Goal: Task Accomplishment & Management: Complete application form

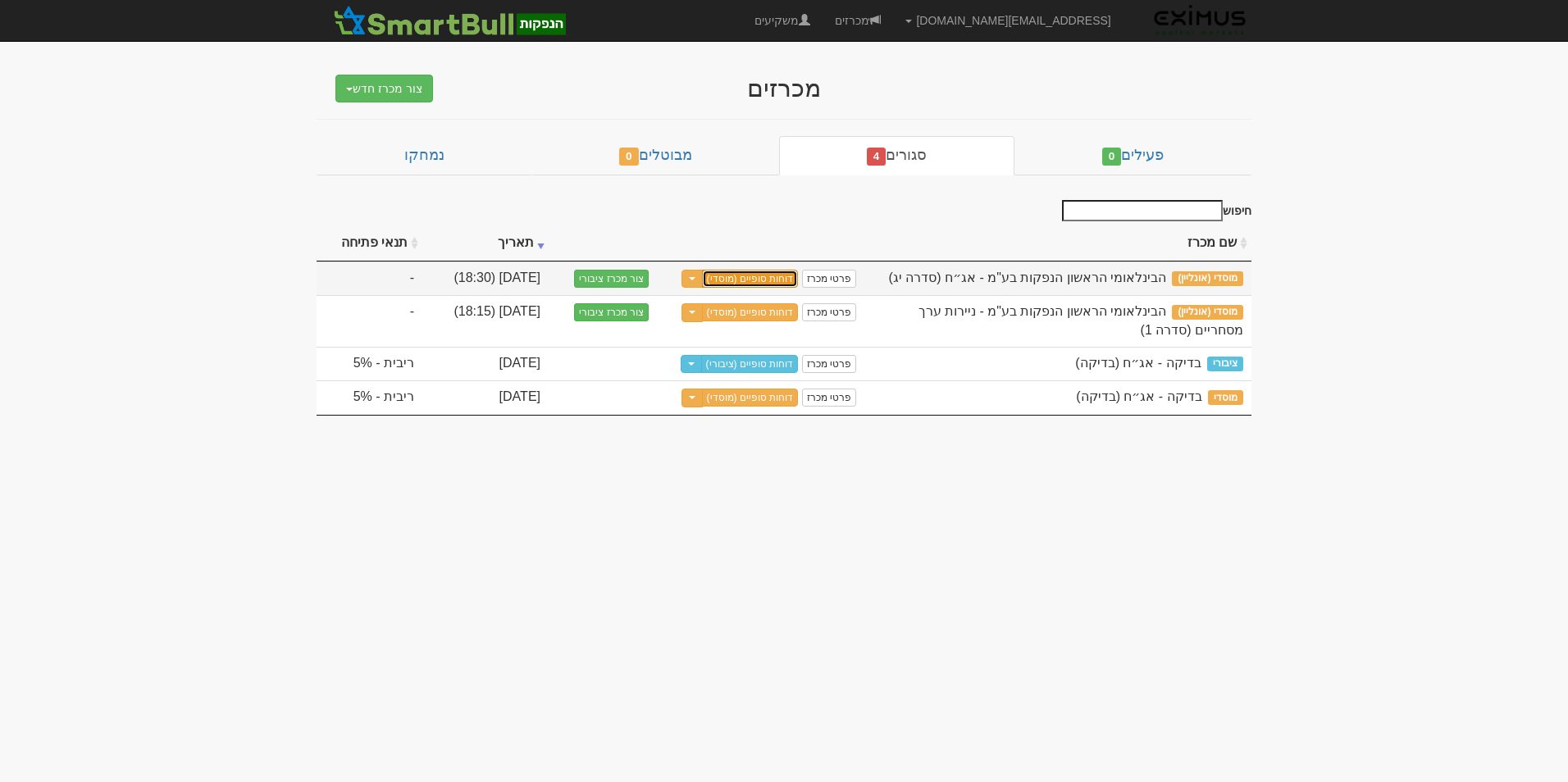
click at [740, 274] on link "דוחות סופיים (מוסדי)" at bounding box center [750, 278] width 97 height 18
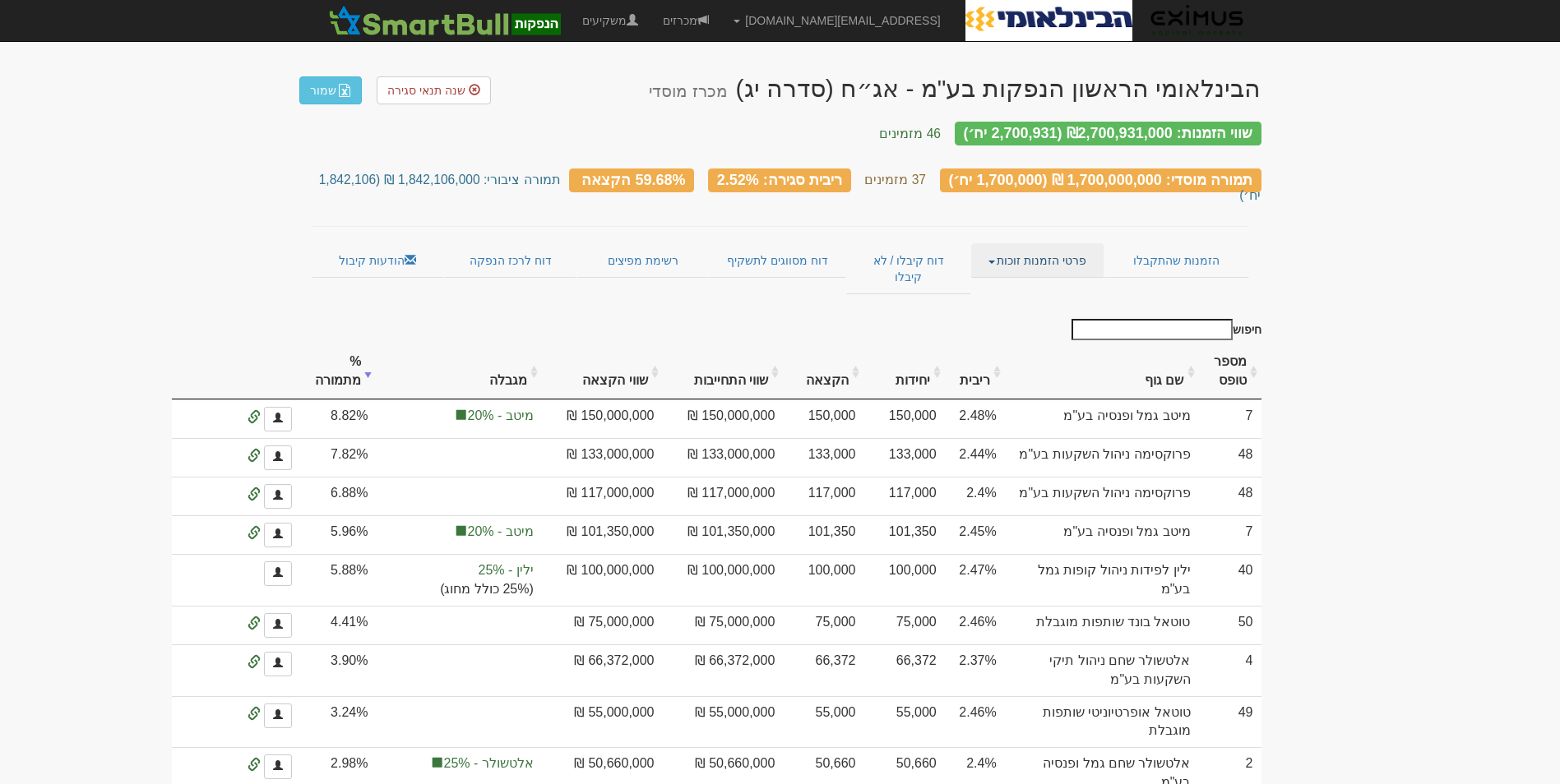
click at [1044, 243] on link "פרטי הזמנות זוכות" at bounding box center [1038, 260] width 133 height 35
click at [1049, 282] on link "אנשי קשר וחשבונות" at bounding box center [1038, 292] width 130 height 21
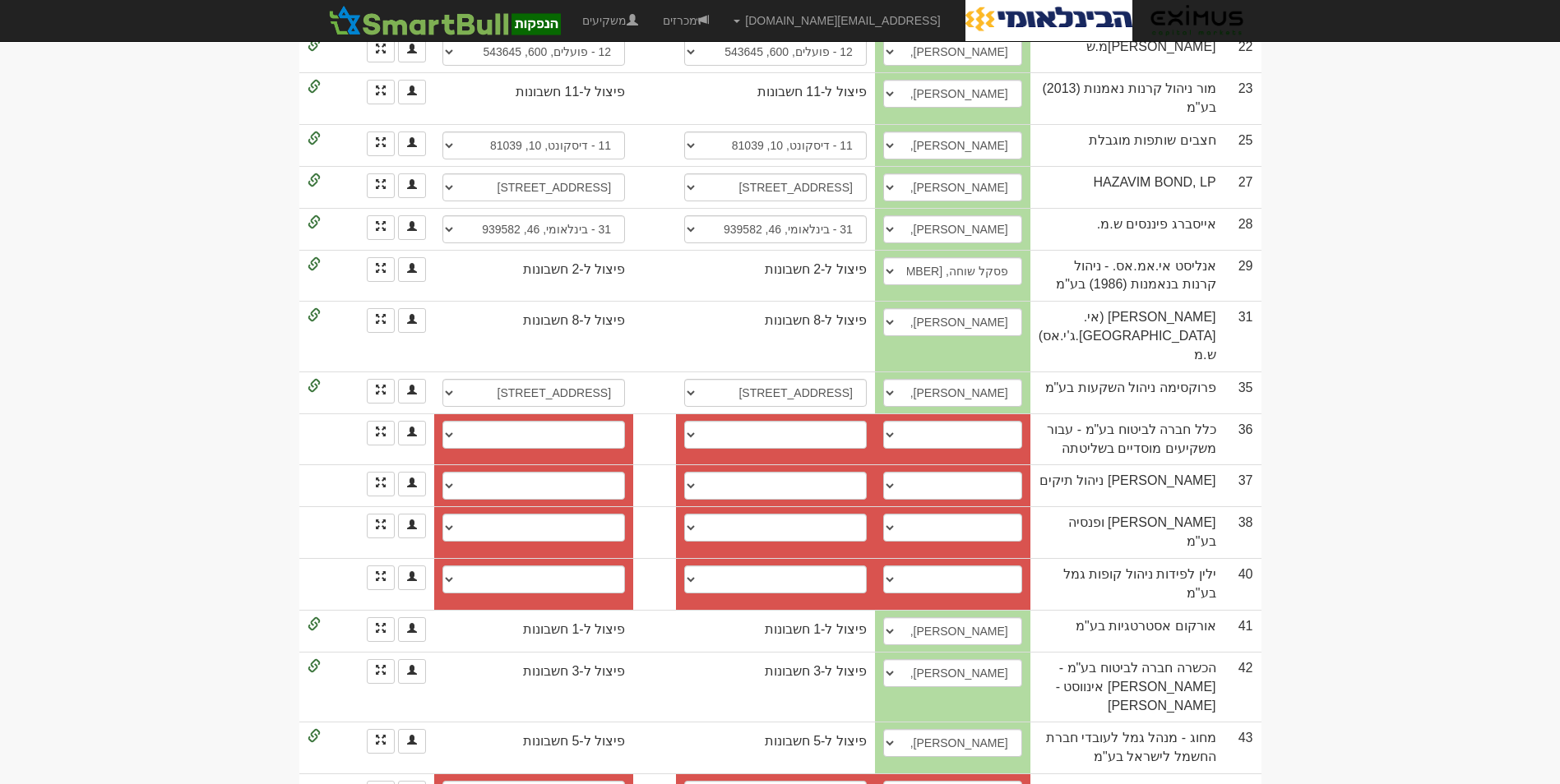
scroll to position [1290, 0]
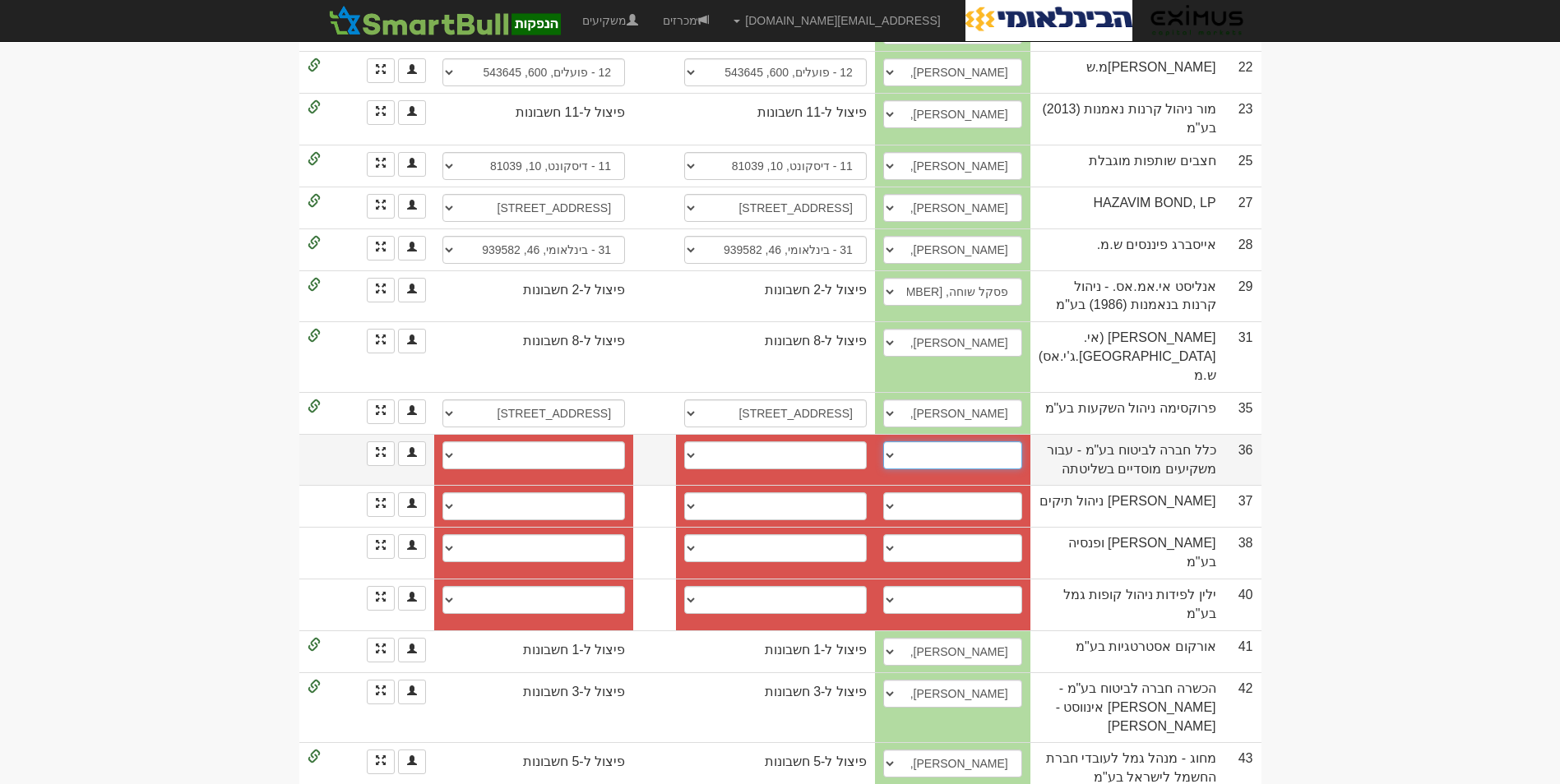
click at [923, 441] on select "קטי ברכה, 0546557155, kettyb@clal-ins.co.il ליאור מאיר, 054-2560002, liormei@cl…" at bounding box center [952, 455] width 139 height 28
select select "5b44df8c1e2e6b0004a81e63"
click at [917, 441] on select "קטי ברכה, 0546557155, kettyb@clal-ins.co.il ליאור מאיר, 054-2560002, liormei@cl…" at bounding box center [952, 455] width 139 height 28
click at [922, 441] on select "קטי ברכה, 0546557155, kettyb@clal-ins.co.il ליאור מאיר, 054-2560002, liormei@cl…" at bounding box center [952, 455] width 139 height 28
click at [866, 441] on select "פועלים (12), 600, 387007 פועלים (12), 600, 549856 חשבון חדש" at bounding box center [775, 455] width 182 height 28
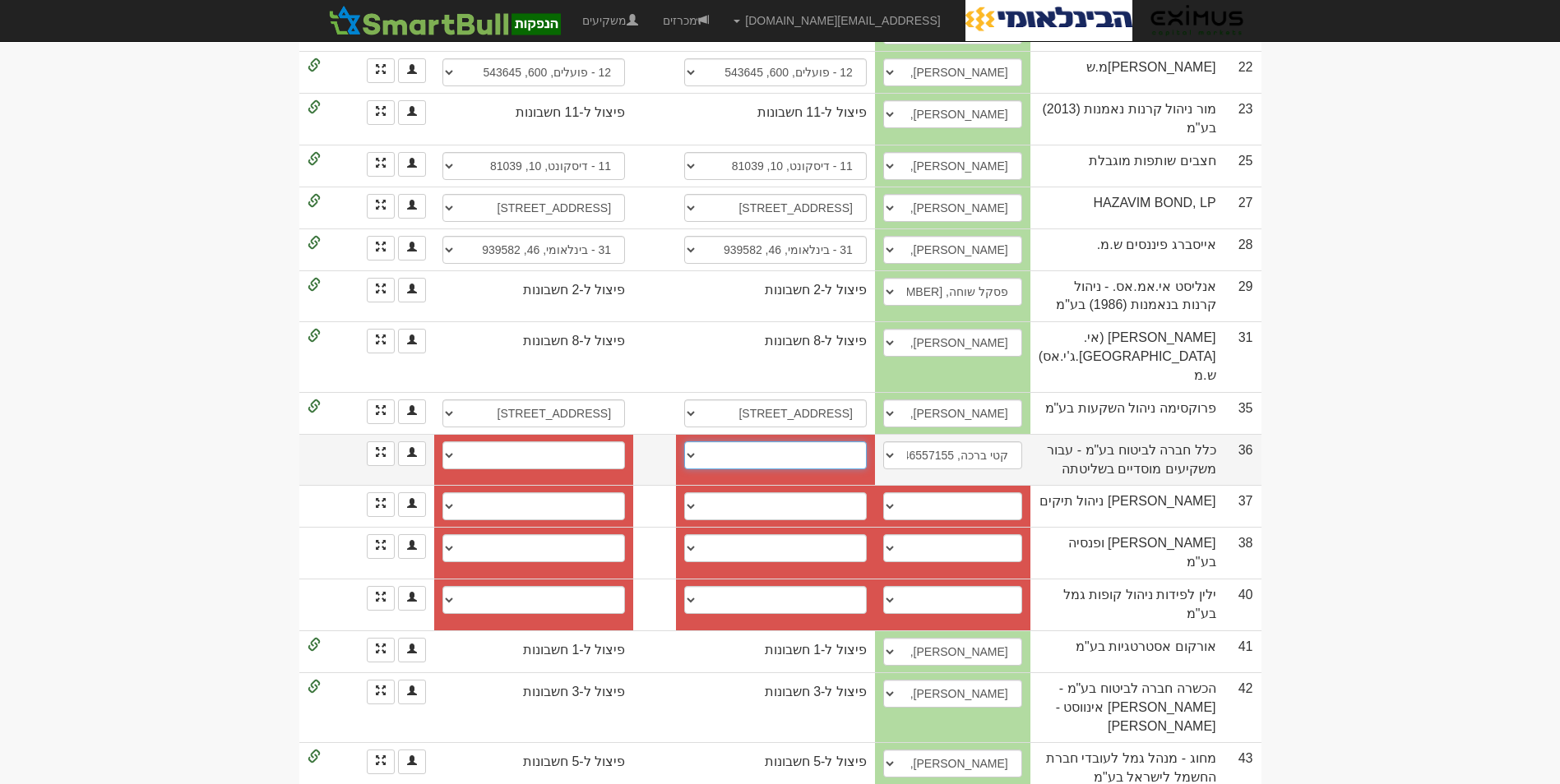
click at [838, 441] on select "פועלים (12), 600, 387007 פועלים (12), 600, 549856 חשבון חדש" at bounding box center [775, 455] width 182 height 28
select select "619d5260057cb600040d4009"
click at [701, 441] on select "פועלים (12), 600, 387007 פועלים (12), 600, 549856 חשבון חדש" at bounding box center [775, 455] width 182 height 28
click at [625, 441] on select "פועלים (12), 600, 387007 פועלים (12), 600, 549856 חשבון חדש" at bounding box center [533, 455] width 182 height 28
select select "619d5262057cb600040d400c"
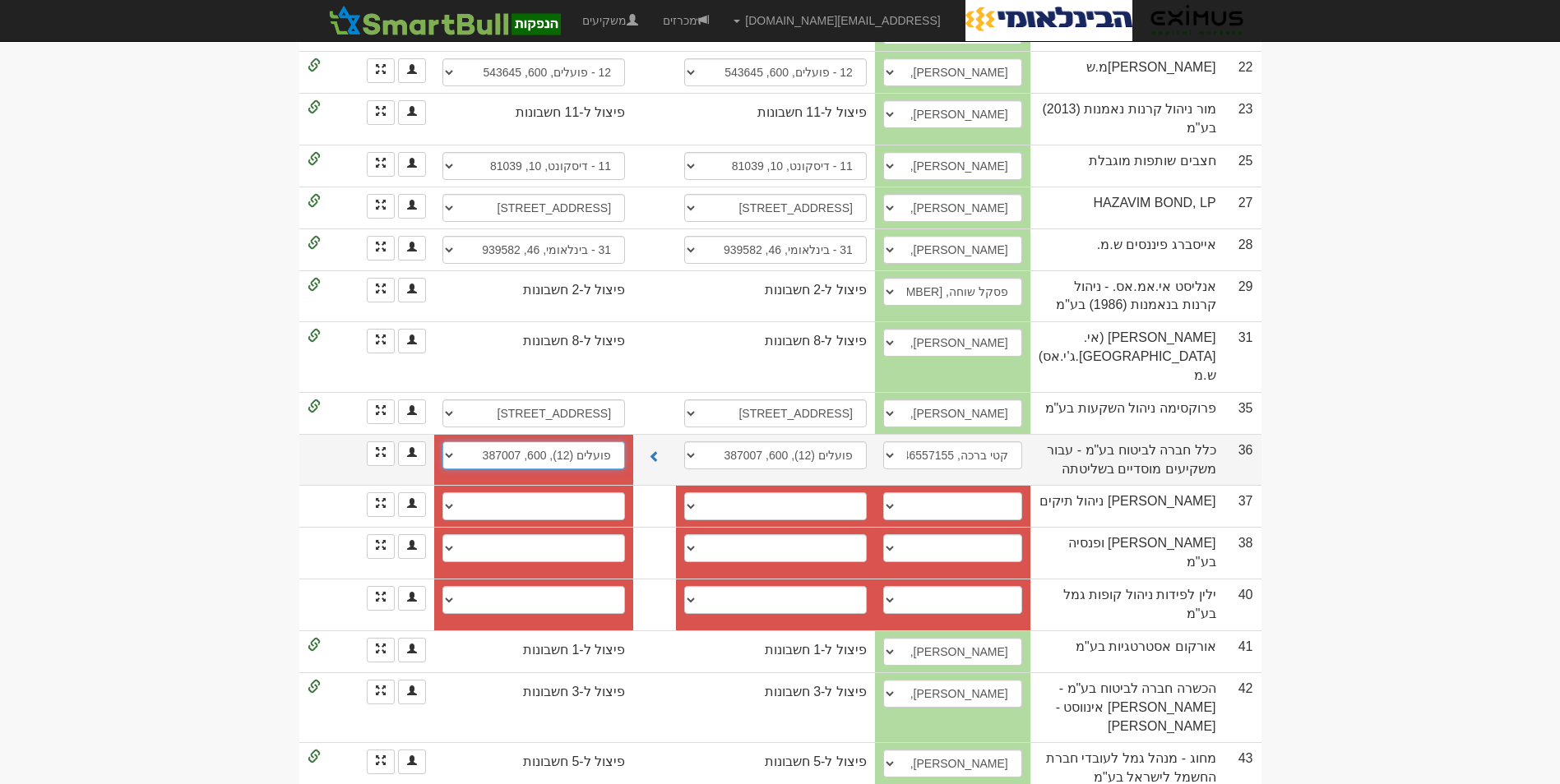
click at [442, 441] on select "פועלים (12), 600, 387007 פועלים (12), 600, 549856 חשבון חדש" at bounding box center [533, 455] width 182 height 28
click at [671, 435] on td at bounding box center [654, 460] width 43 height 51
click at [676, 435] on td at bounding box center [654, 460] width 43 height 51
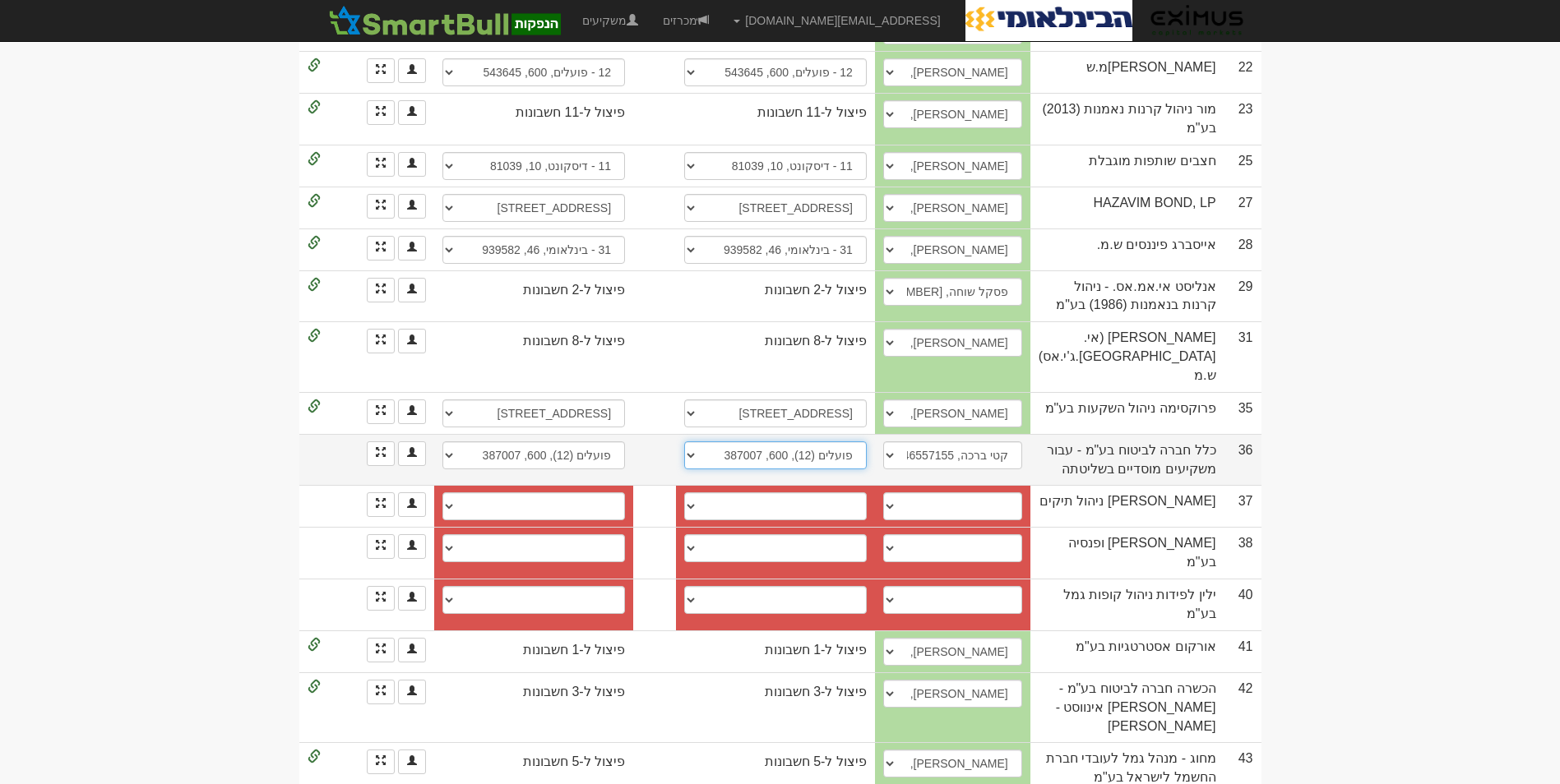
click at [707, 441] on select "פועלים (12), 600, 387007 פועלים (12), 600, 549856 חשבון חדש" at bounding box center [775, 455] width 182 height 28
click at [676, 435] on td at bounding box center [654, 460] width 43 height 51
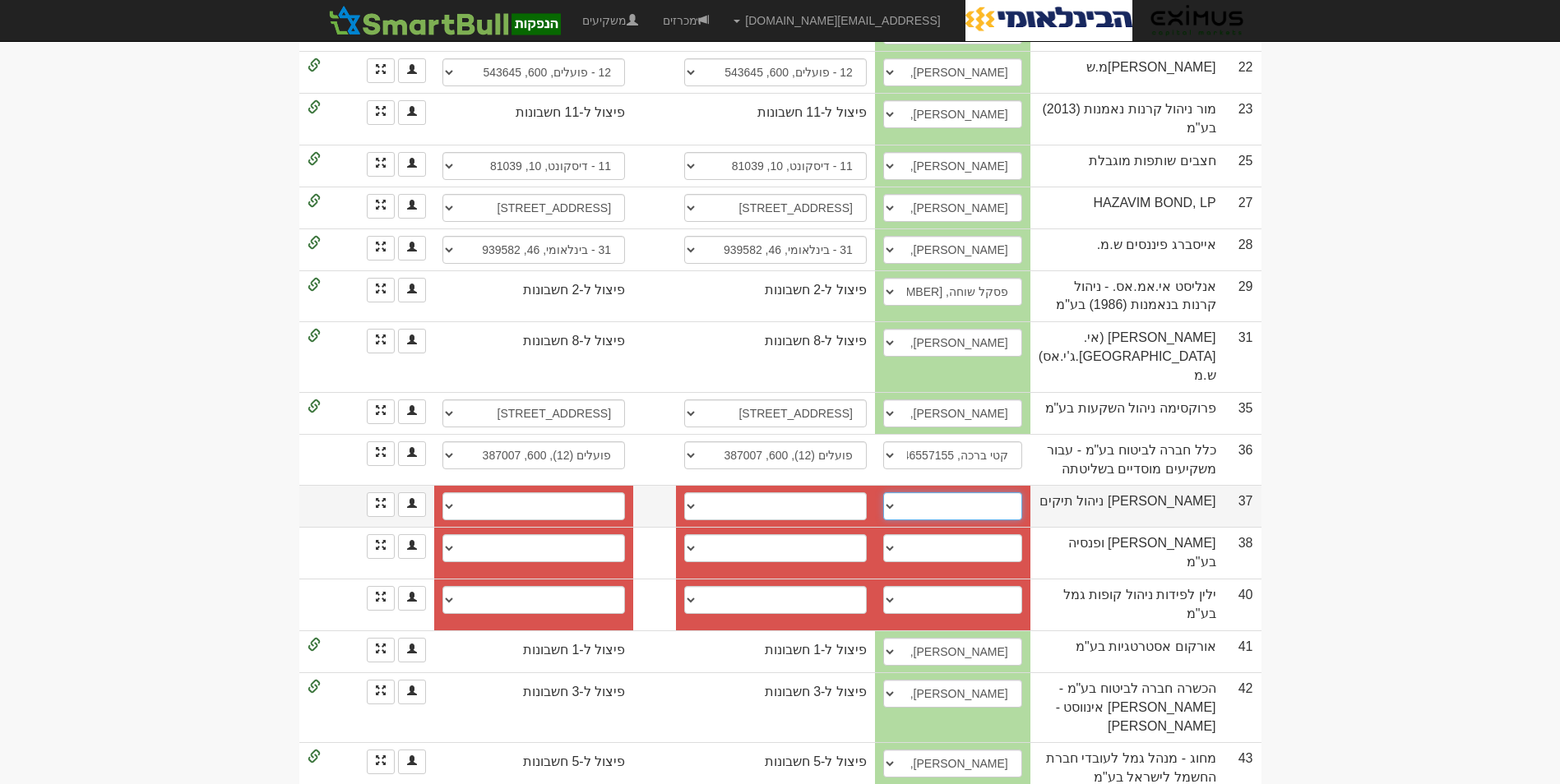
click at [950, 492] on select "────────── איש קשר חדש" at bounding box center [952, 506] width 139 height 28
select select "new_contact"
click at [923, 492] on select "────────── איש קשר חדש" at bounding box center [952, 506] width 139 height 28
select select
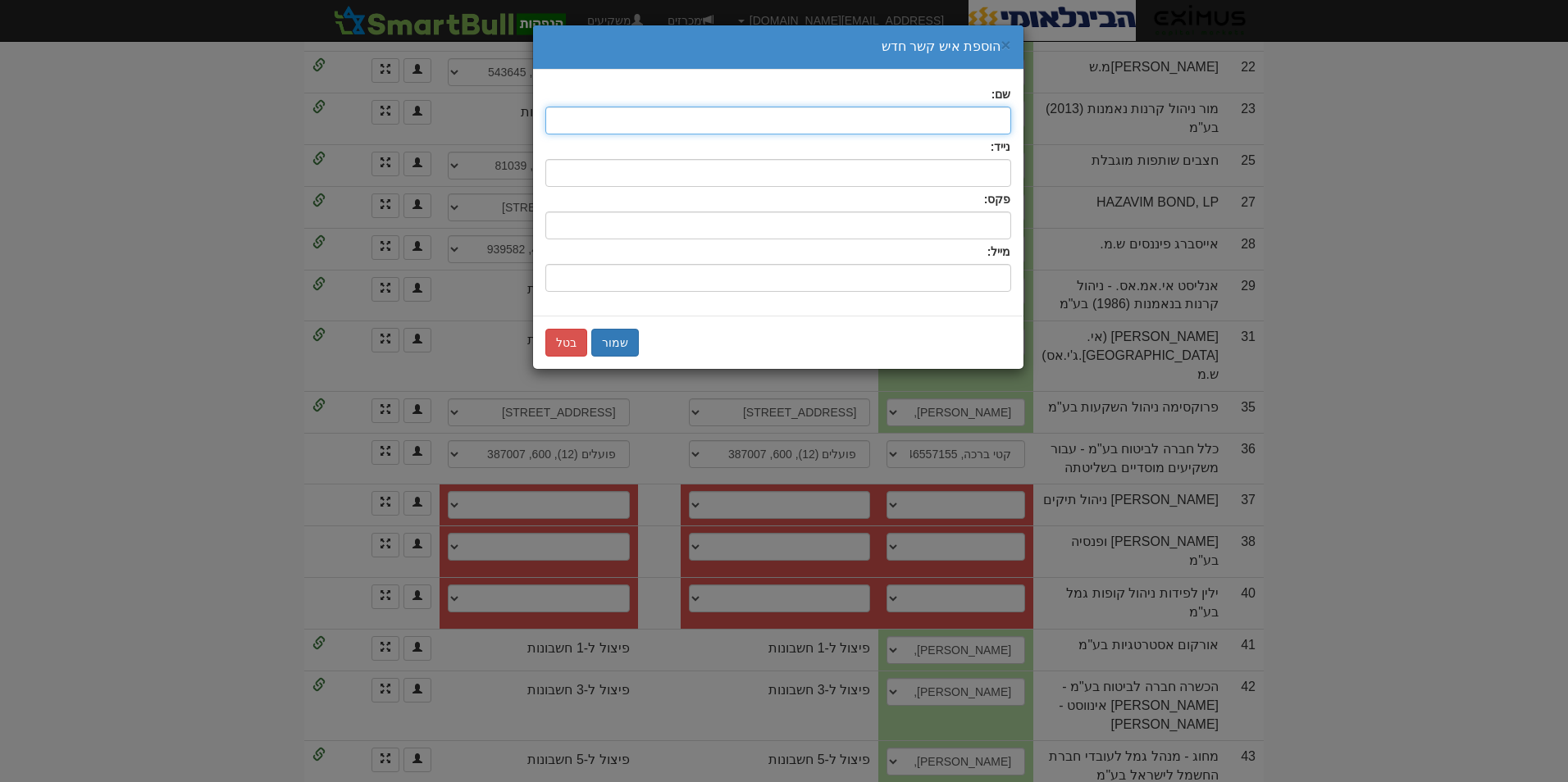
click at [980, 125] on input "text" at bounding box center [778, 120] width 466 height 28
type input "אריק פרץ"
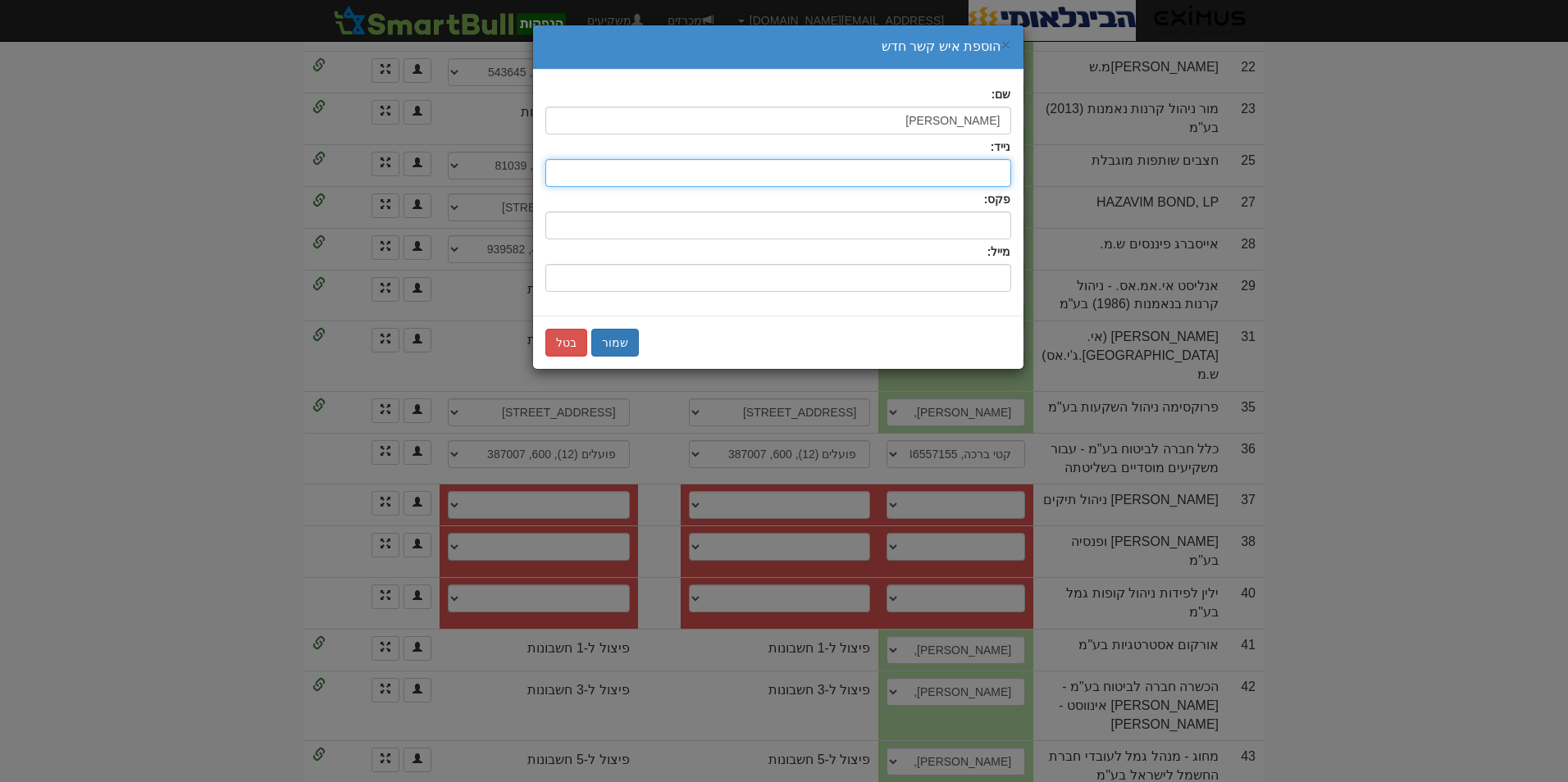
click at [975, 179] on input "text" at bounding box center [778, 173] width 466 height 28
type input "0525446685"
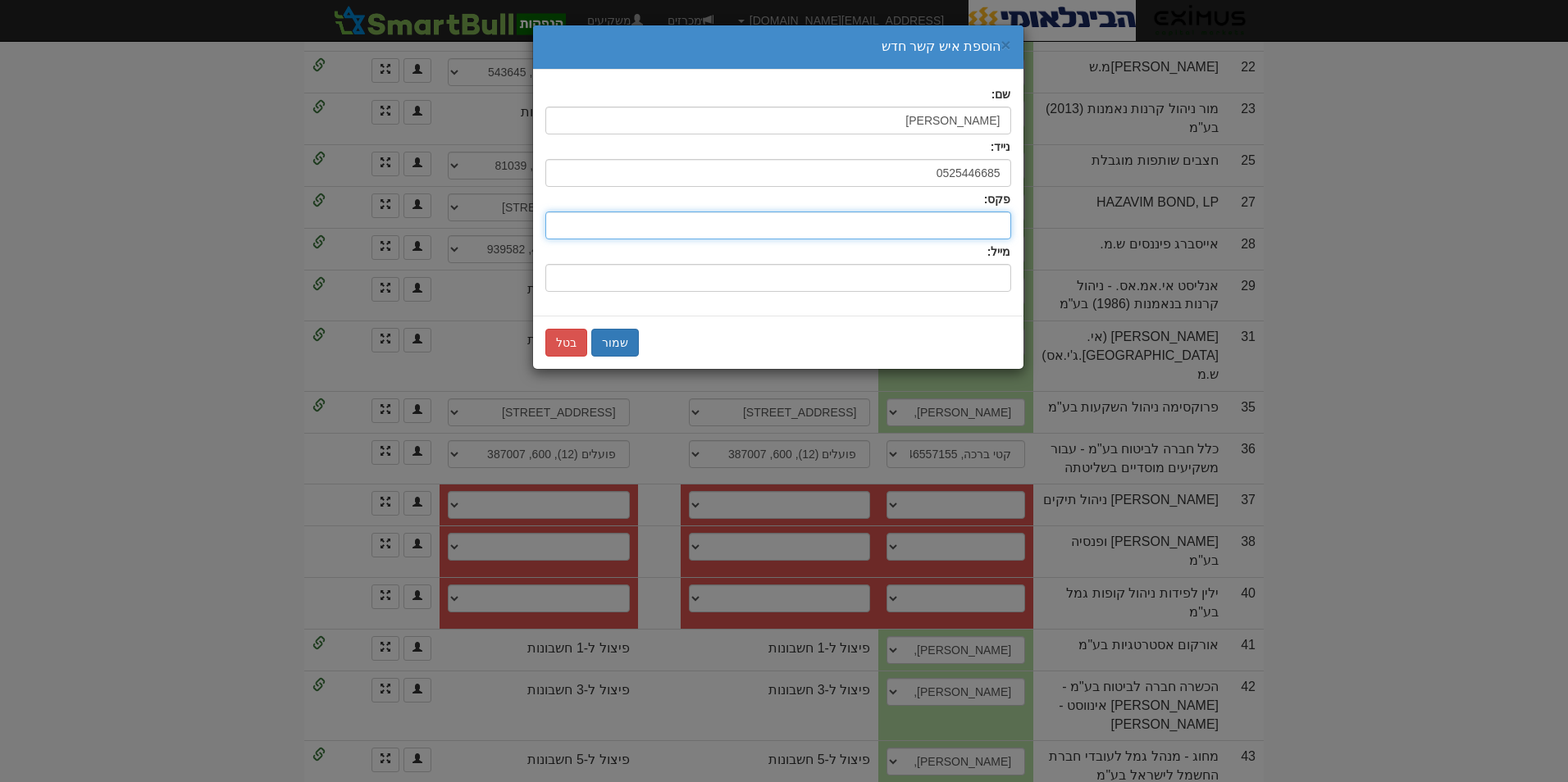
click at [939, 234] on input "text" at bounding box center [778, 226] width 466 height 28
click at [942, 269] on input "שם:" at bounding box center [778, 278] width 466 height 28
type input "ק"
type input "excellence.hanpakot@xnes.co.il"
click at [604, 342] on button "שמור" at bounding box center [614, 343] width 48 height 28
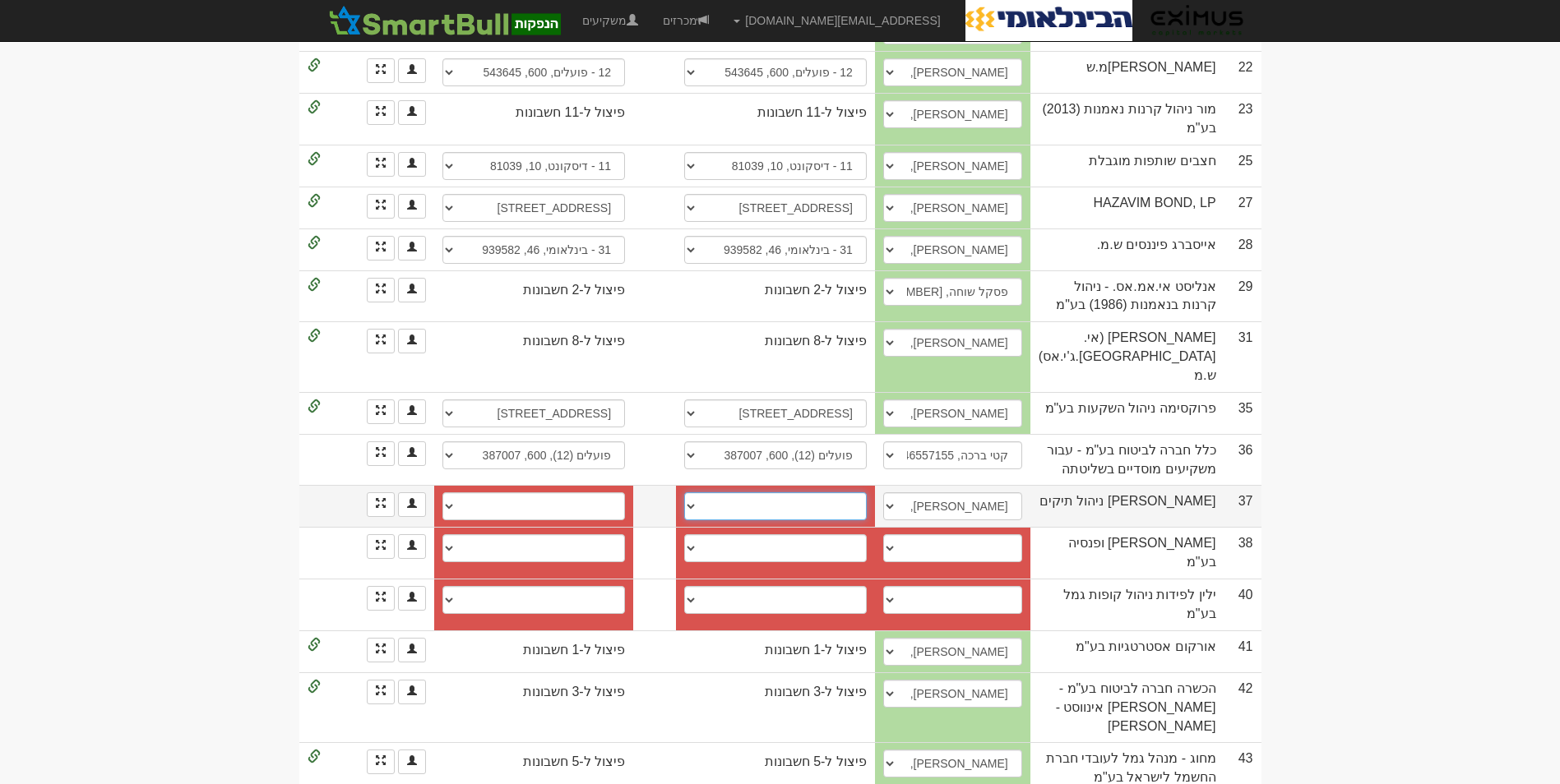
click at [779, 492] on select "חשבון חדש" at bounding box center [775, 506] width 182 height 28
select select "new_billing"
click at [708, 492] on select "חשבון חדש" at bounding box center [775, 506] width 182 height 28
select select
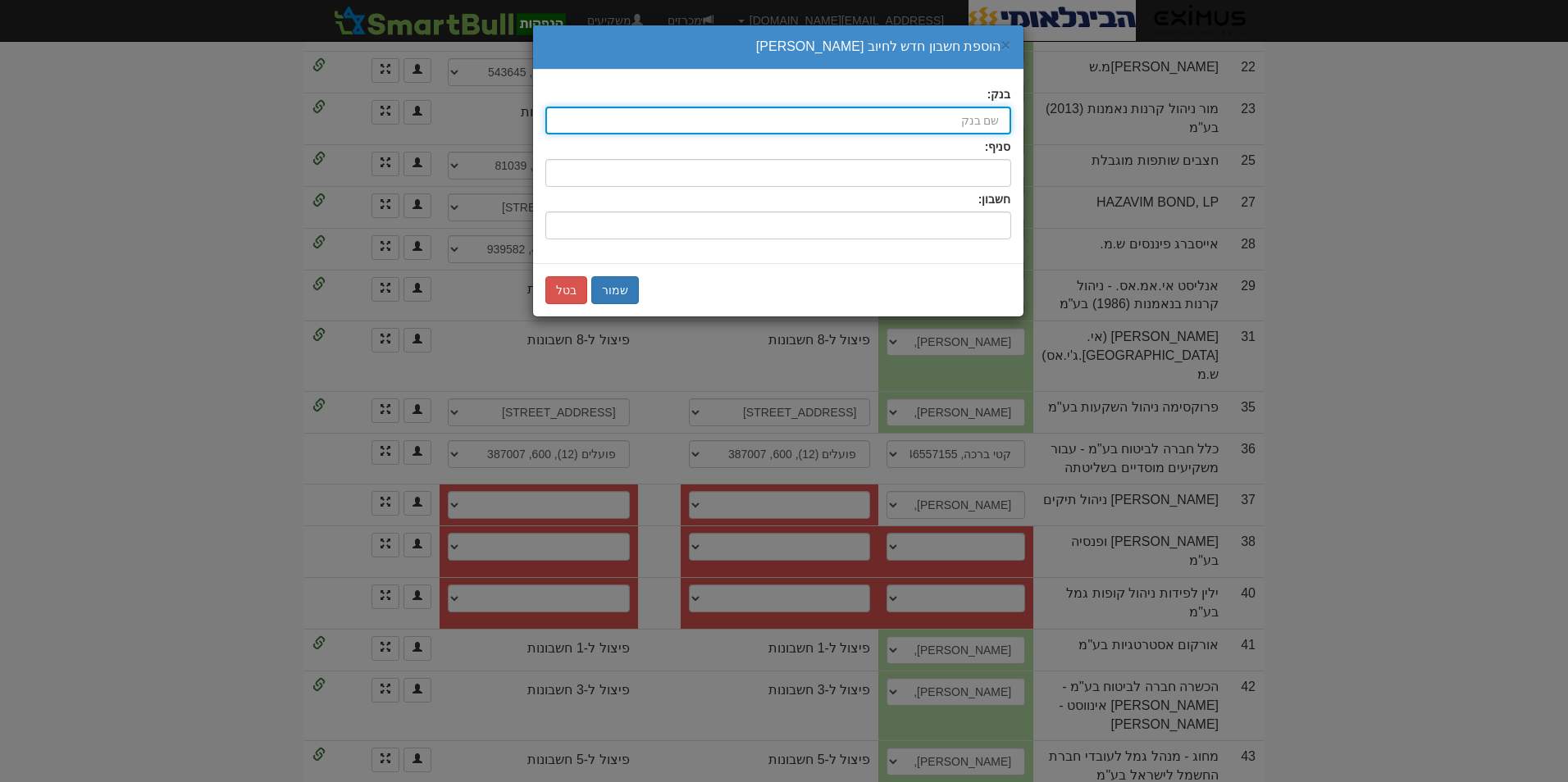
click at [970, 119] on input "בנק:" at bounding box center [778, 120] width 466 height 28
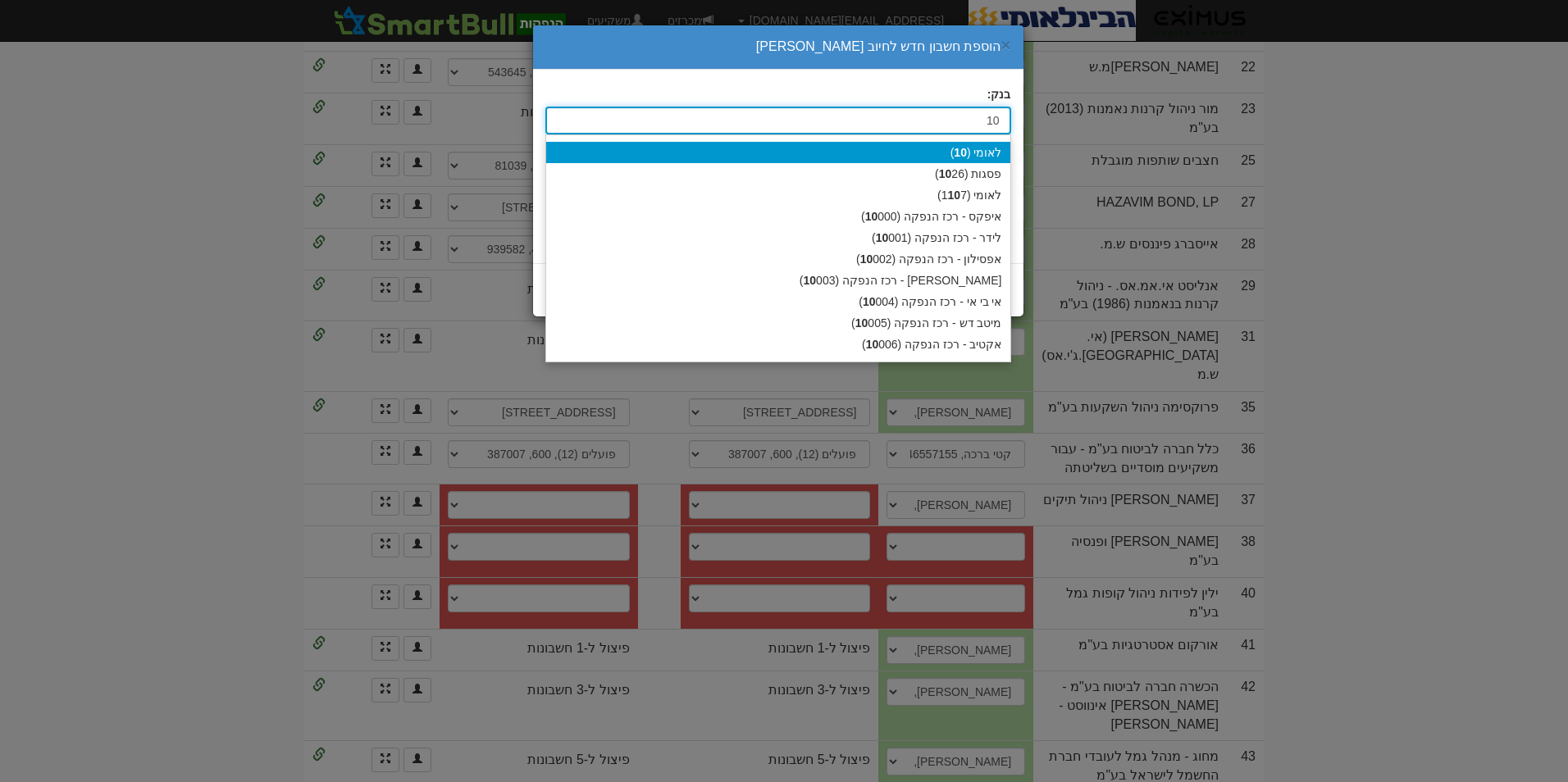
click at [985, 144] on div "לאומי ( 10 )" at bounding box center [778, 152] width 464 height 21
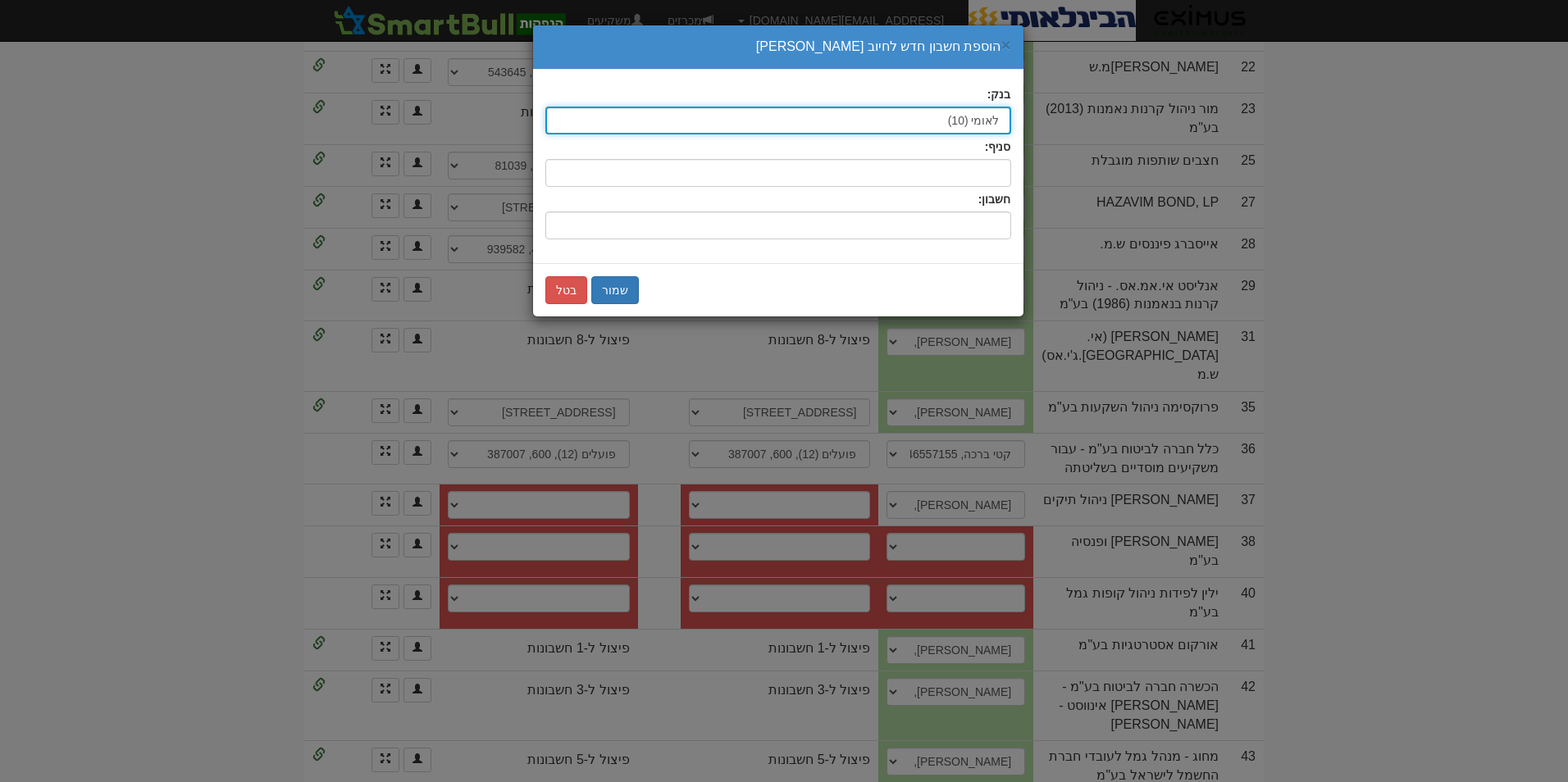
type input "לאומי (10)"
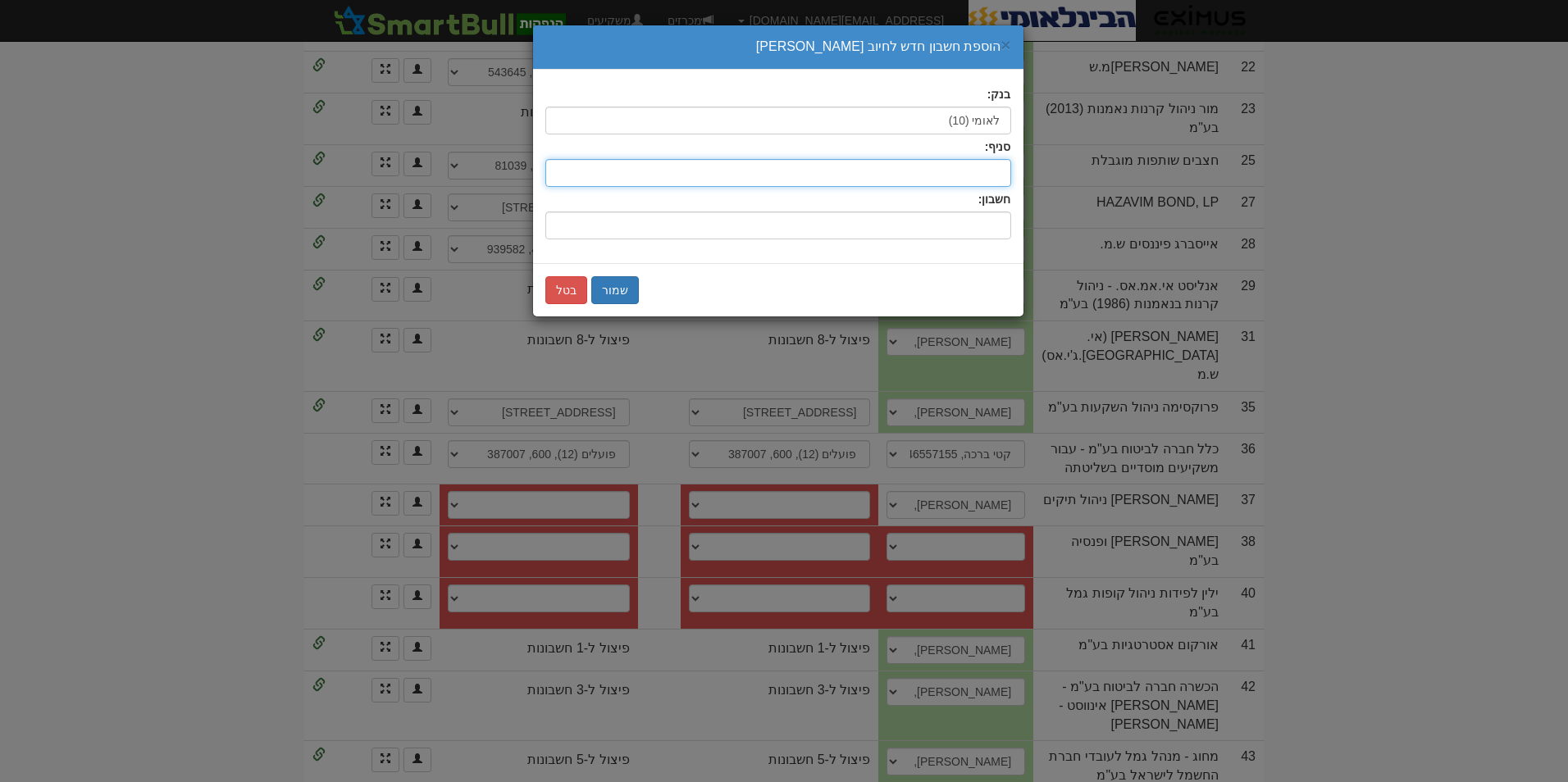
click at [960, 183] on input "סניף:" at bounding box center [778, 173] width 466 height 28
type input "712-180"
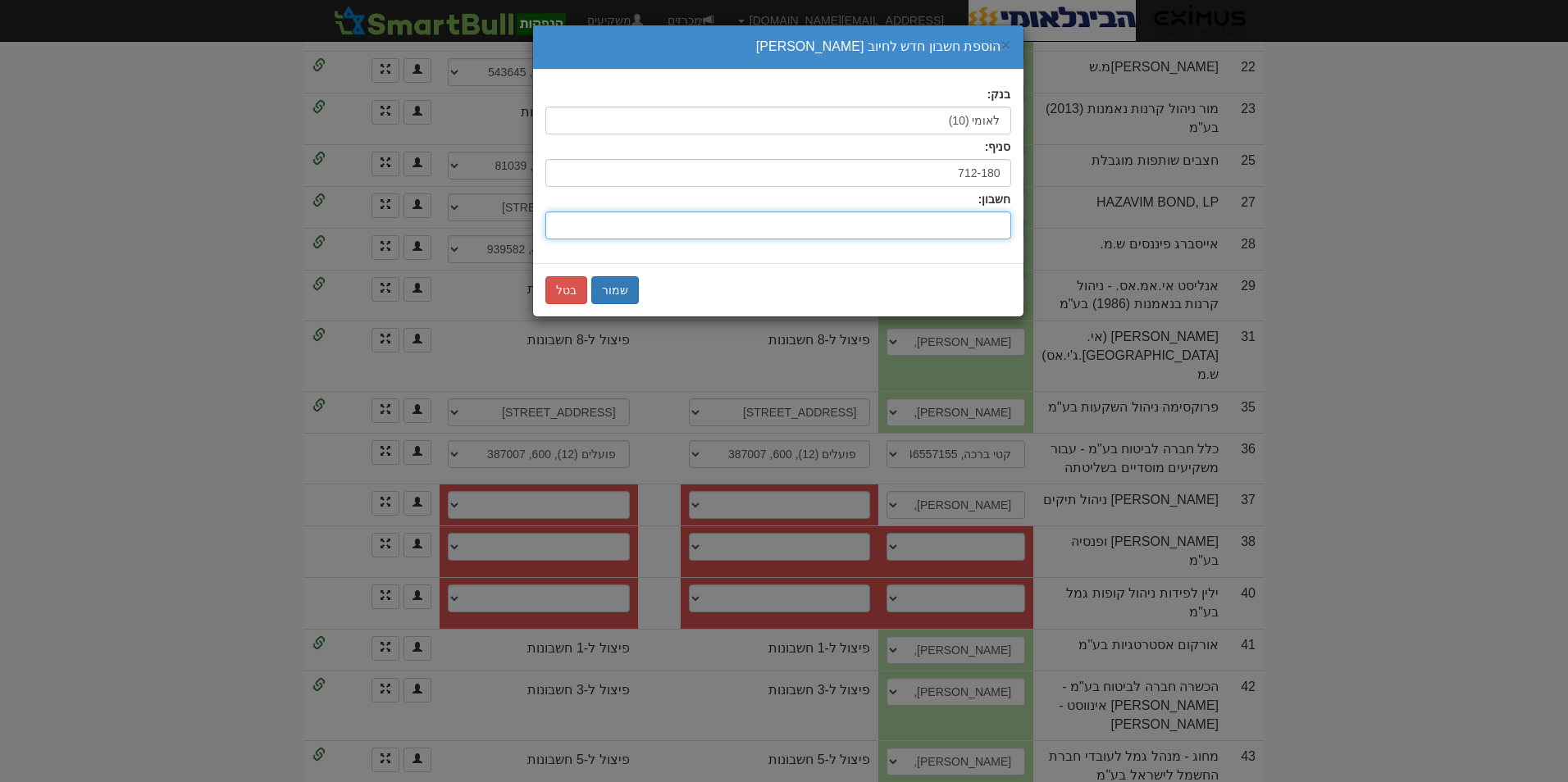
click at [975, 222] on input "חשבון:" at bounding box center [778, 226] width 466 height 28
type input "58119498"
click at [611, 284] on button "שמור" at bounding box center [614, 291] width 48 height 28
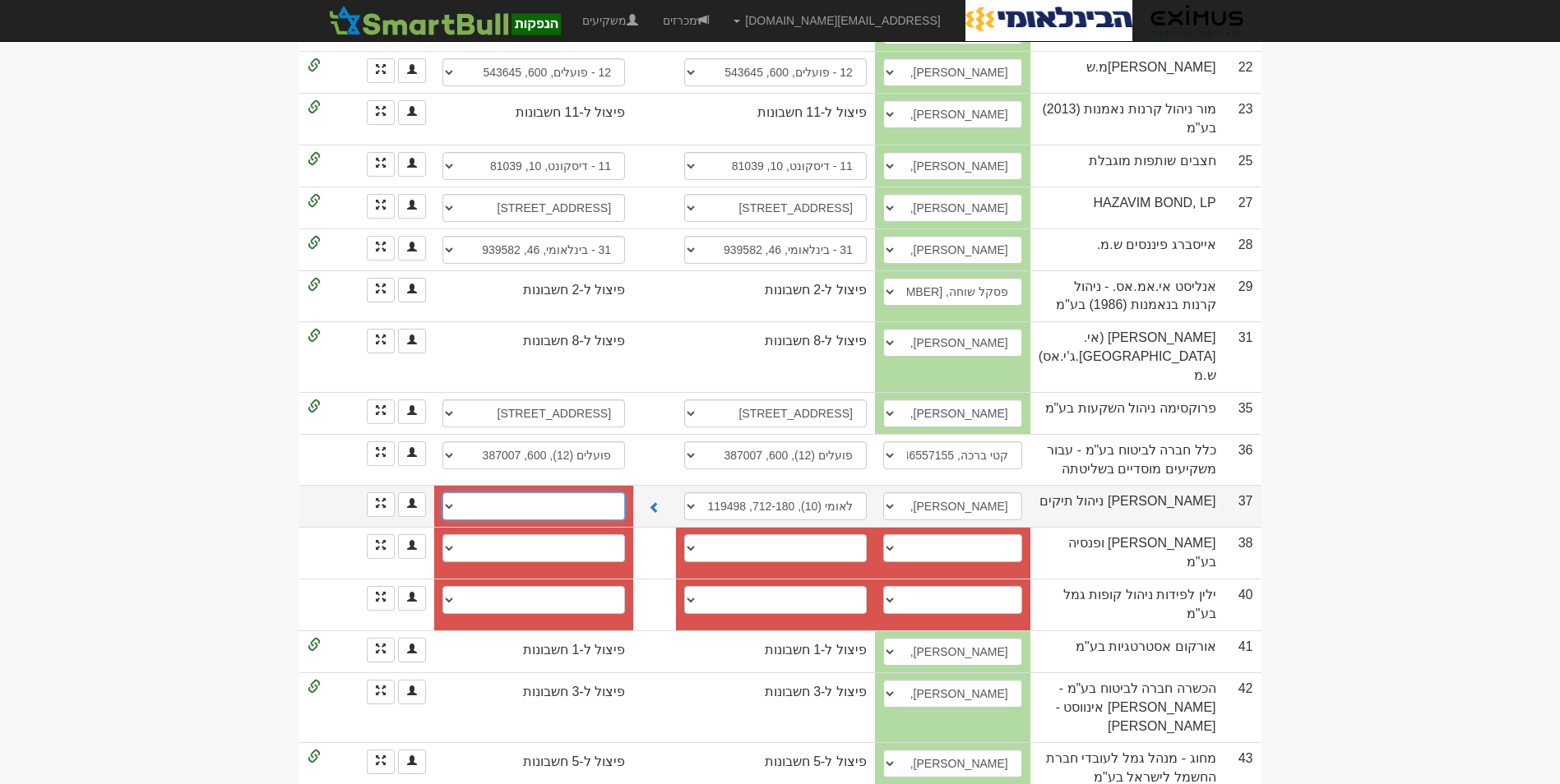
click at [590, 492] on select "חשבון חדש" at bounding box center [533, 506] width 182 height 28
select select "new_securities"
click at [449, 492] on select "חשבון חדש" at bounding box center [533, 506] width 182 height 28
select select
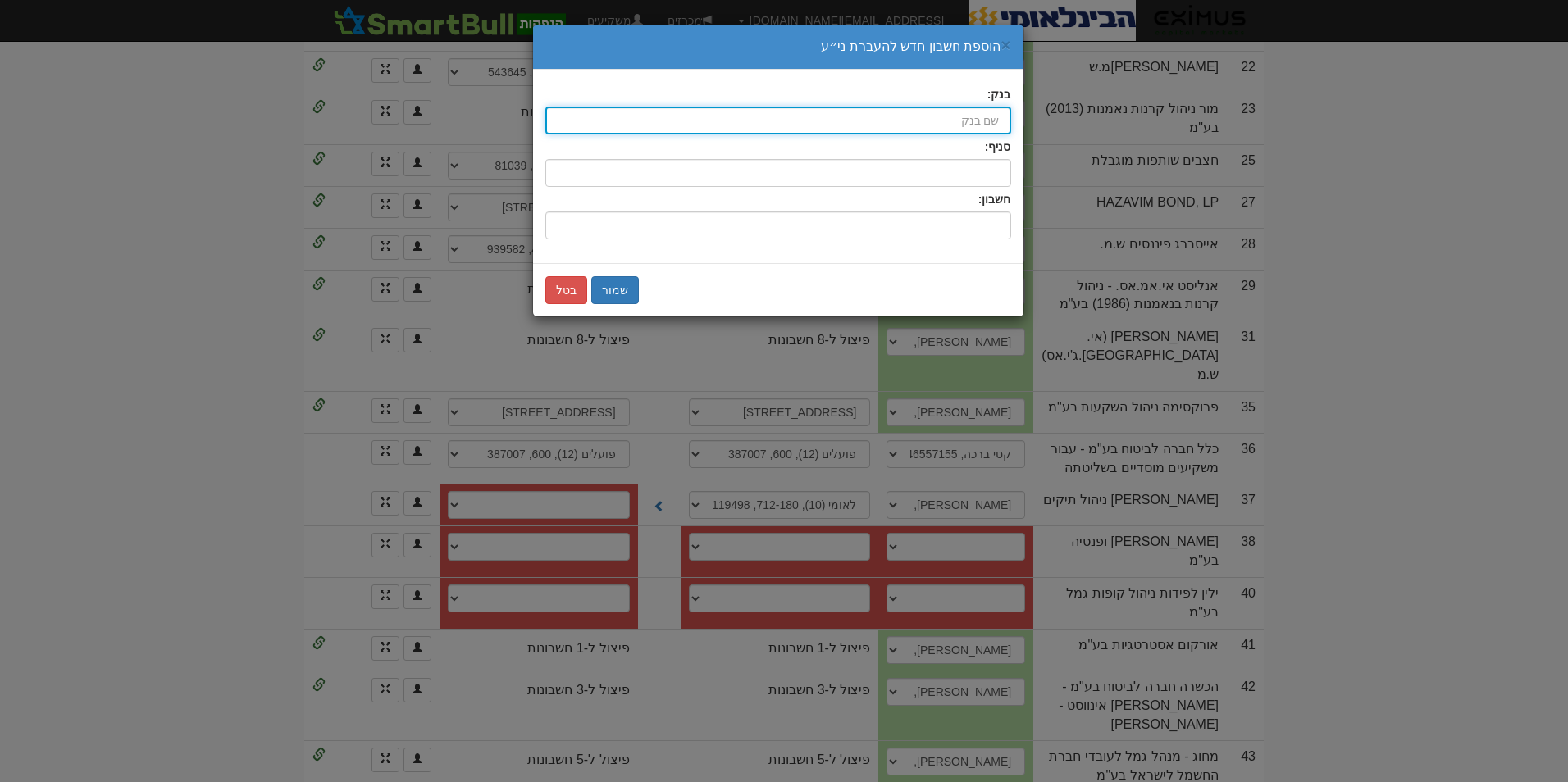
click at [990, 123] on input "בנק:" at bounding box center [778, 120] width 466 height 28
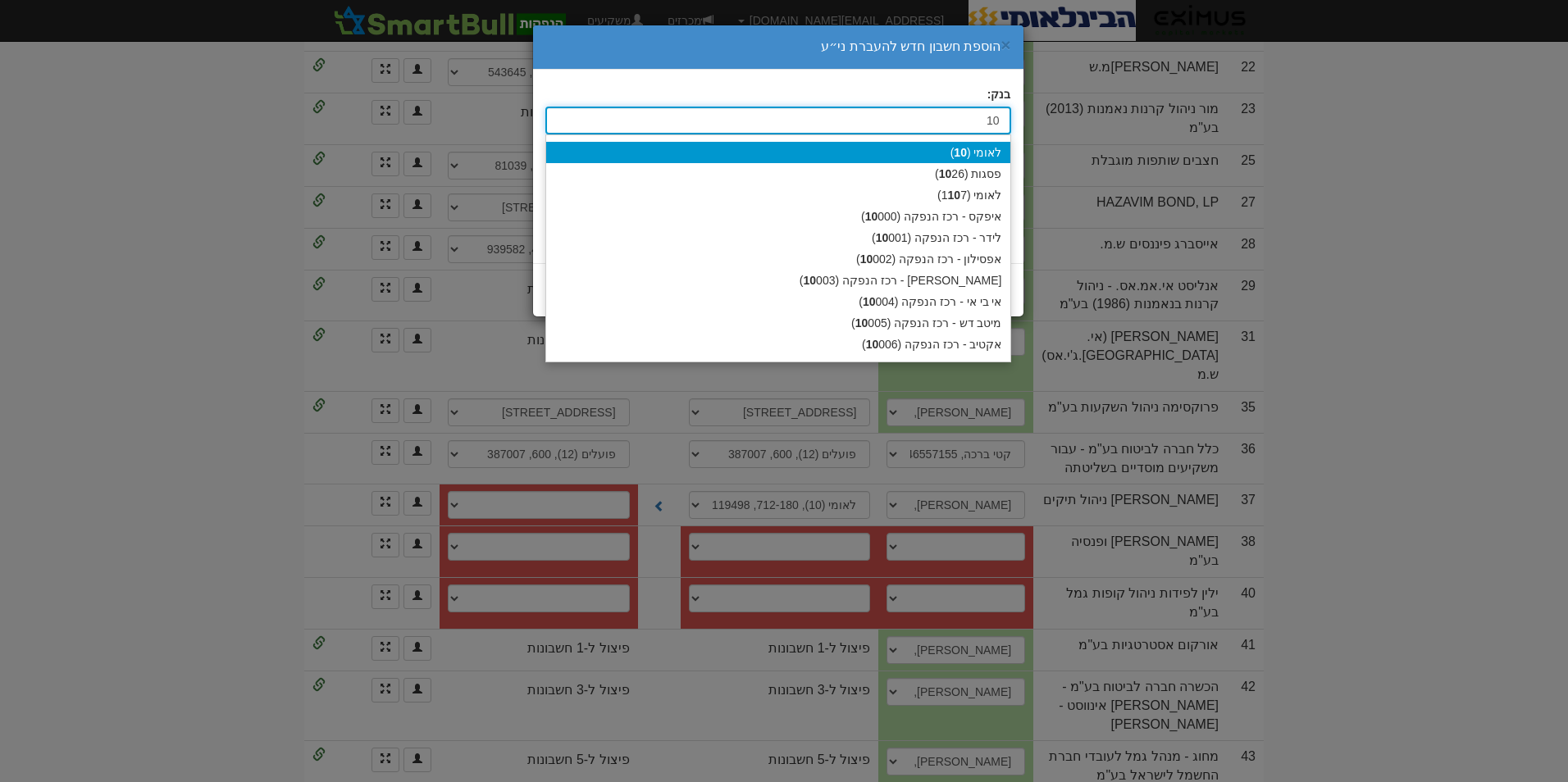
click at [986, 151] on div "לאומי ( 10 )" at bounding box center [778, 152] width 464 height 21
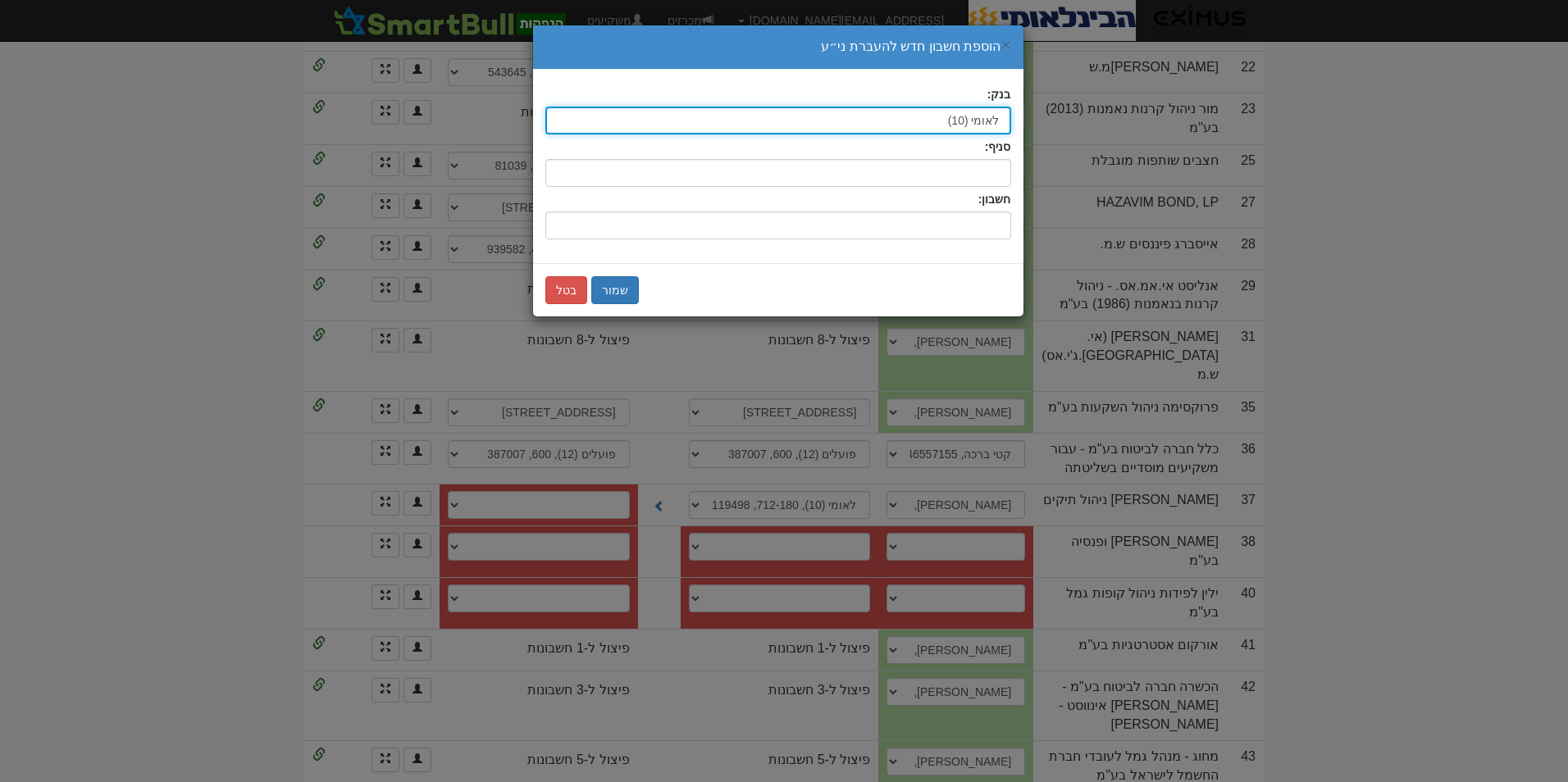
type input "לאומי (10)"
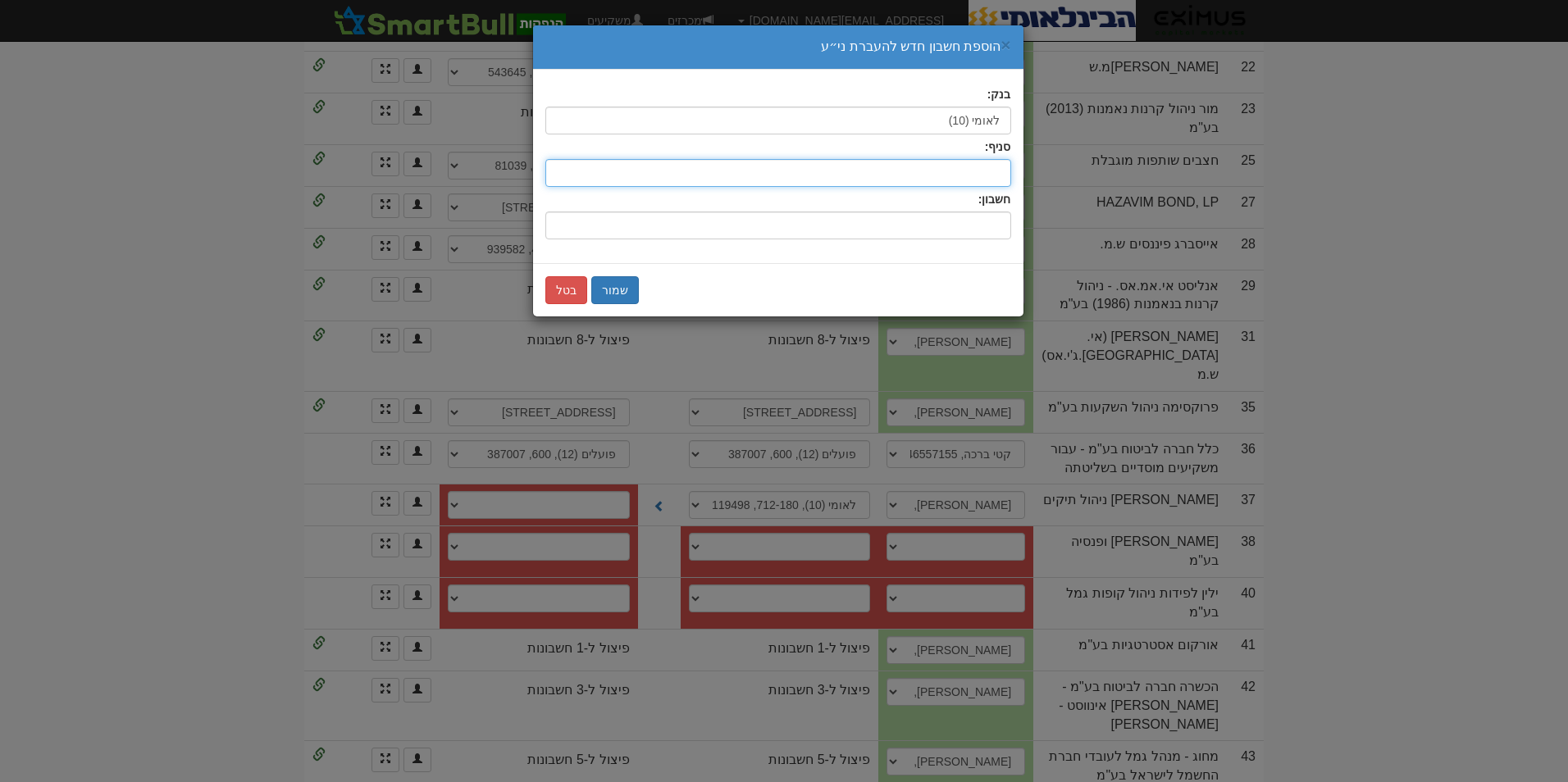
click at [957, 172] on input "סניף:" at bounding box center [778, 173] width 466 height 28
type input "712-180"
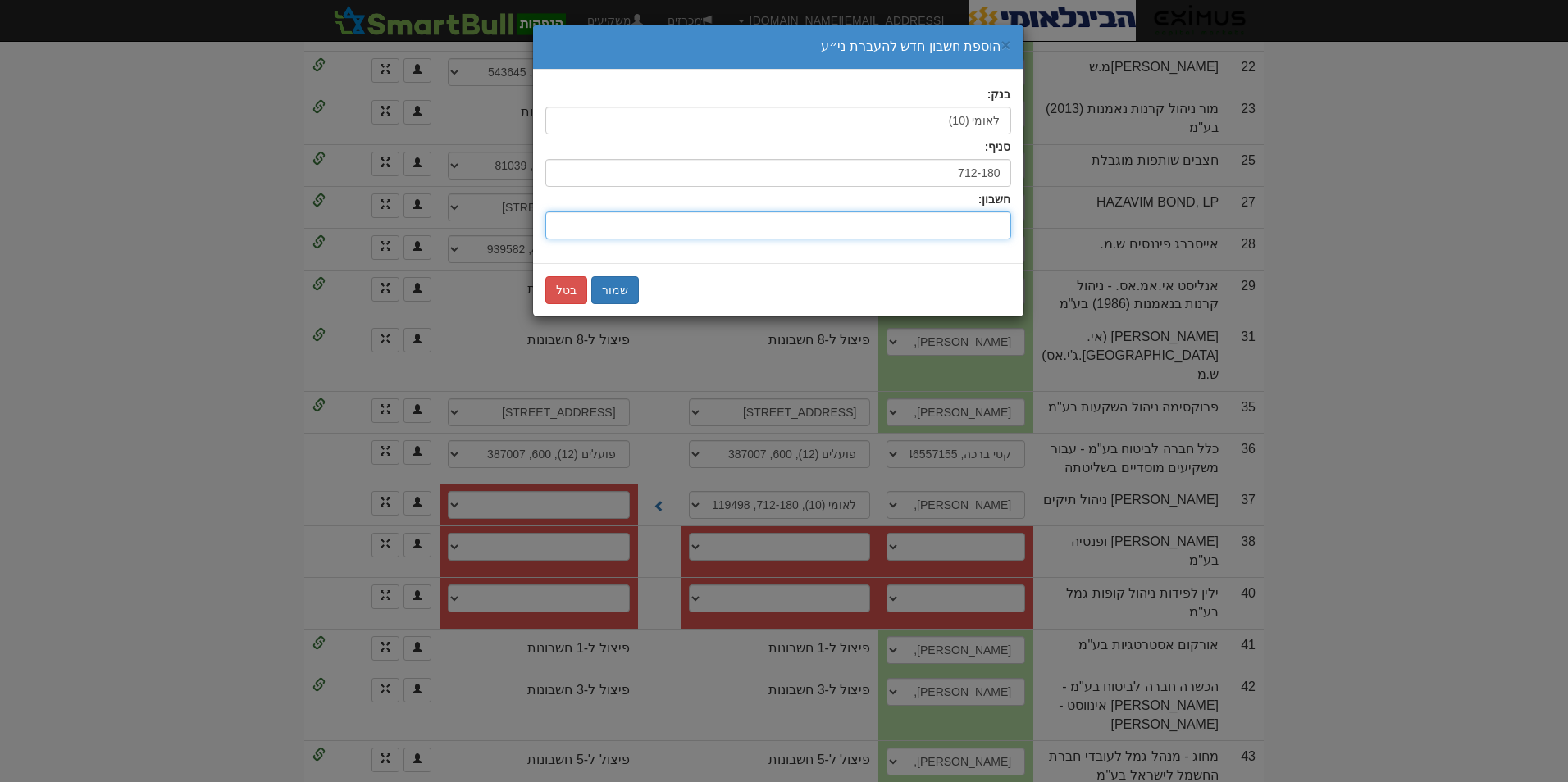
click at [965, 229] on input "חשבון:" at bounding box center [778, 226] width 466 height 28
type input "68119471"
click at [605, 290] on button "שמור" at bounding box center [614, 291] width 48 height 28
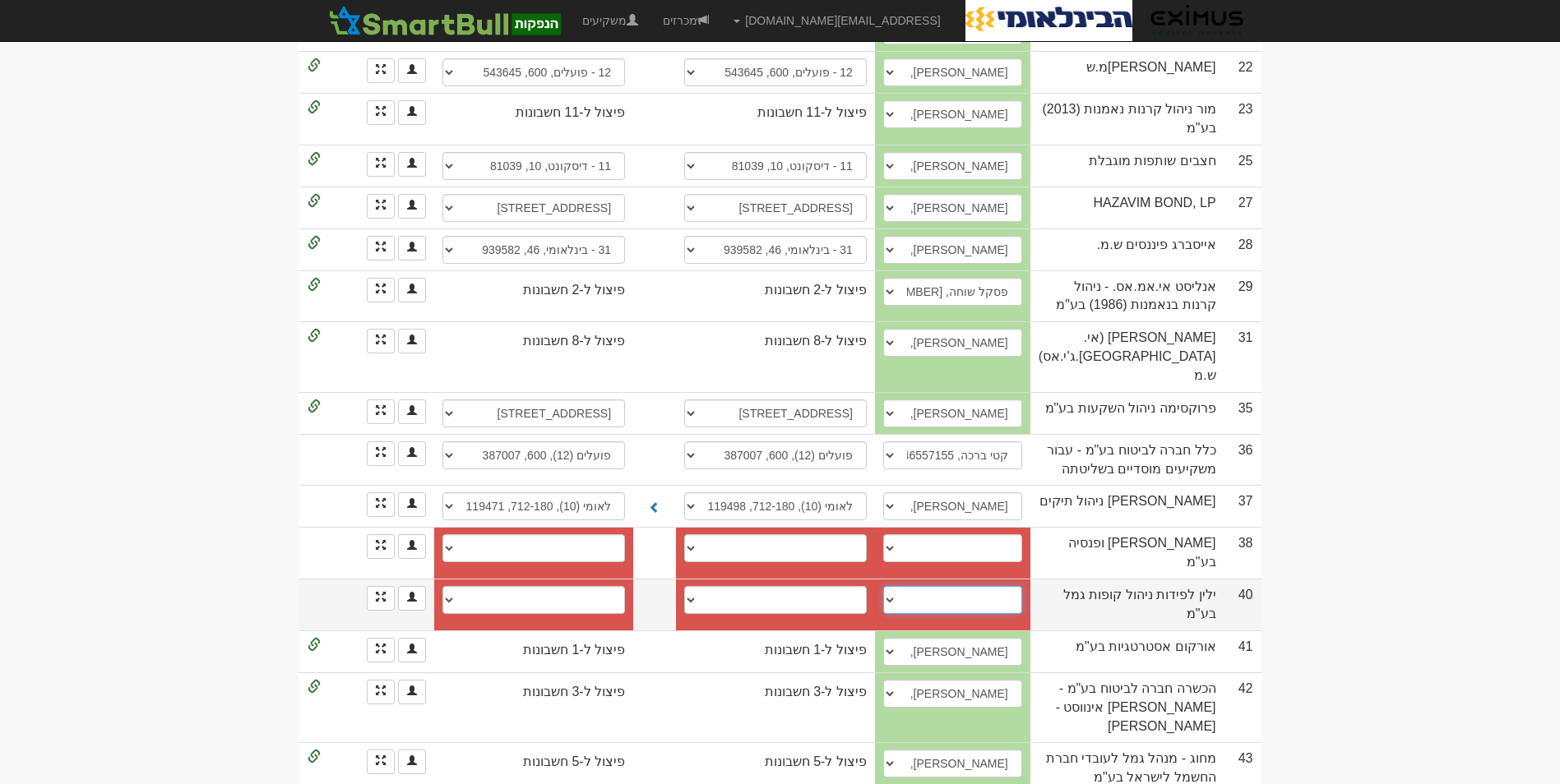
click at [929, 586] on select "איתי/ רן, 03-7132359 03-7118444, rinat@yl-invest.co.il כרמל , 054-6750088, carm…" at bounding box center [952, 600] width 139 height 28
select select "656e13cf2c8a26a9e41ce79c"
click at [917, 586] on select "איתי/ רן, 03-7132359 03-7118444, rinat@yl-invest.co.il כרמל , 054-6750088, carm…" at bounding box center [952, 600] width 139 height 28
click at [921, 586] on select "איתי/ רן, 03-7132359 03-7118444, rinat@yl-invest.co.il כרמל , 054-6750088, carm…" at bounding box center [952, 600] width 139 height 28
click at [917, 586] on select "איתי/ רן, 03-7132359 03-7118444, rinat@yl-invest.co.il כרמל , 054-6750088, carm…" at bounding box center [952, 600] width 139 height 28
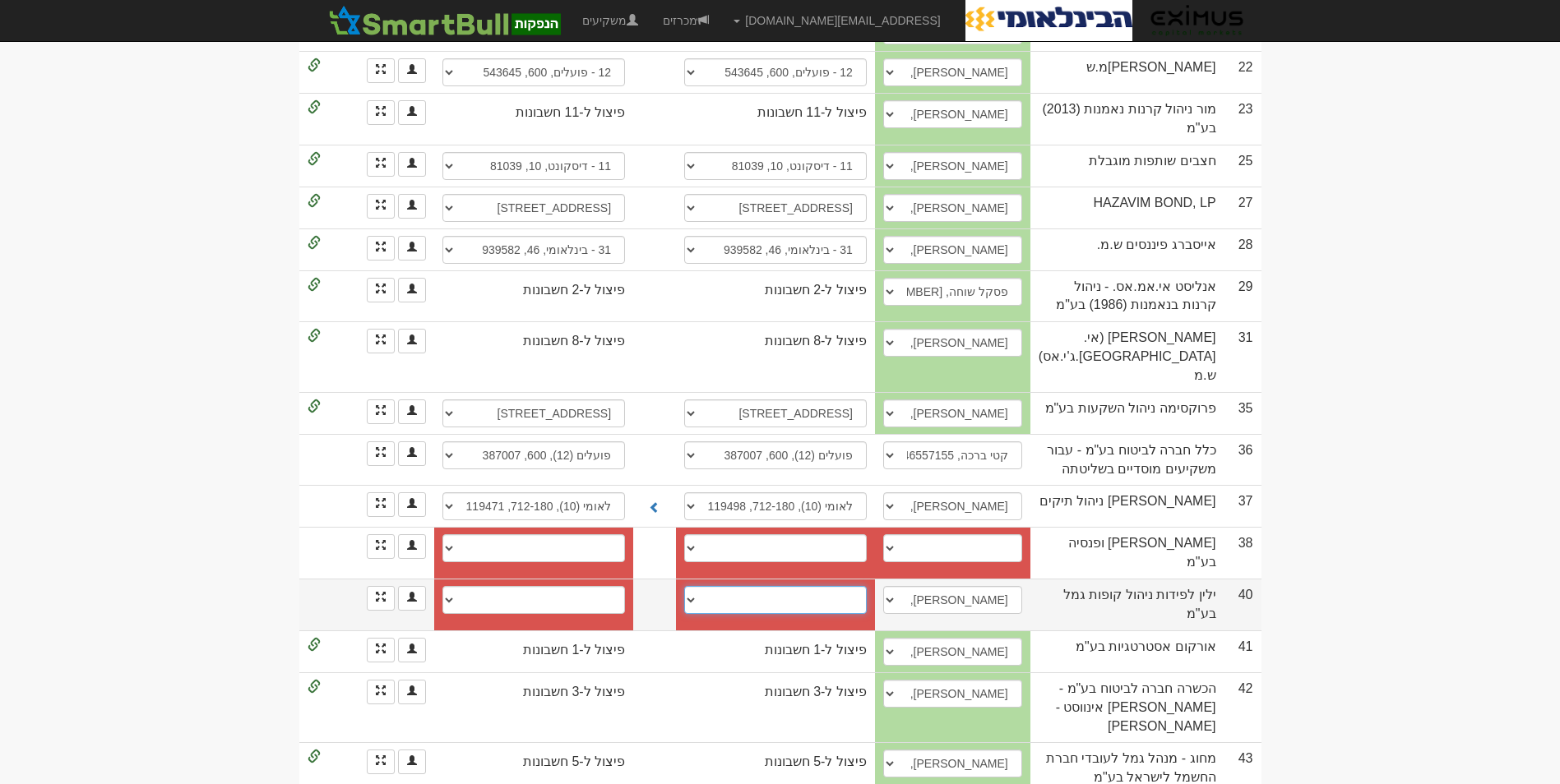
click at [814, 586] on select "לאומי, 800, 214950/99 חשבון חדש" at bounding box center [775, 600] width 182 height 28
click at [379, 592] on span at bounding box center [380, 596] width 10 height 10
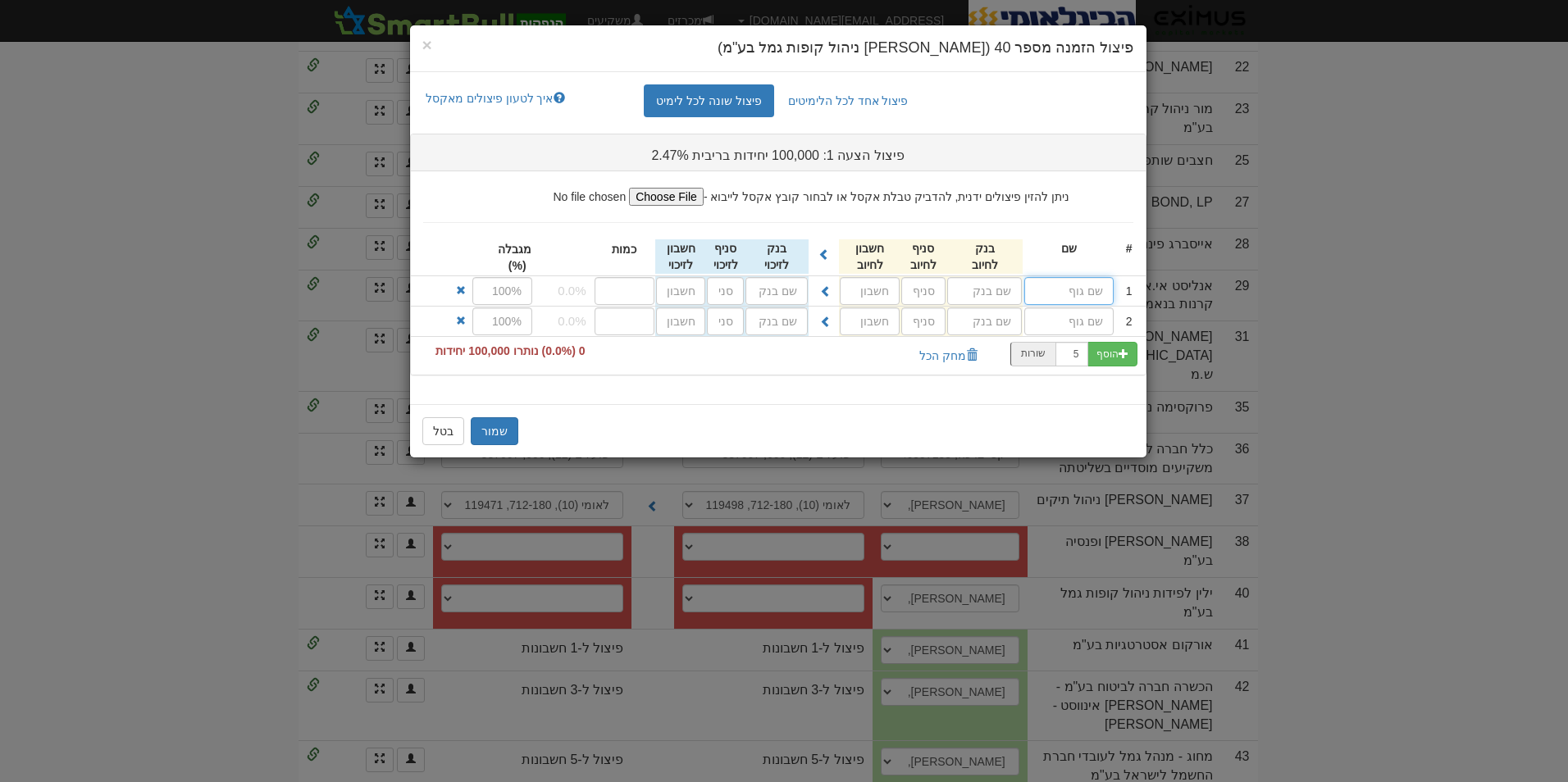
click at [1056, 295] on input "text" at bounding box center [1069, 291] width 89 height 28
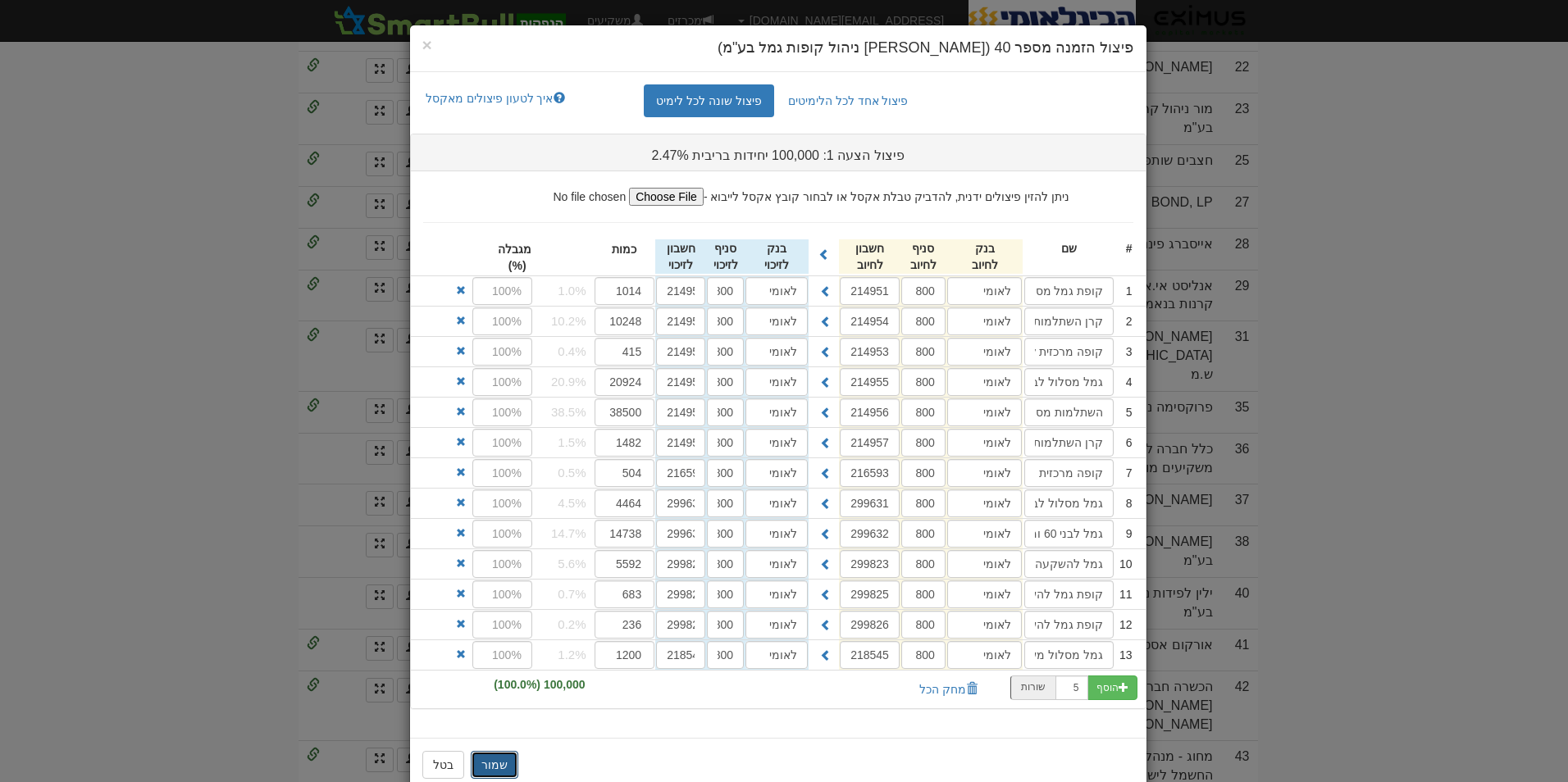
click at [491, 771] on button "שמור" at bounding box center [494, 765] width 48 height 28
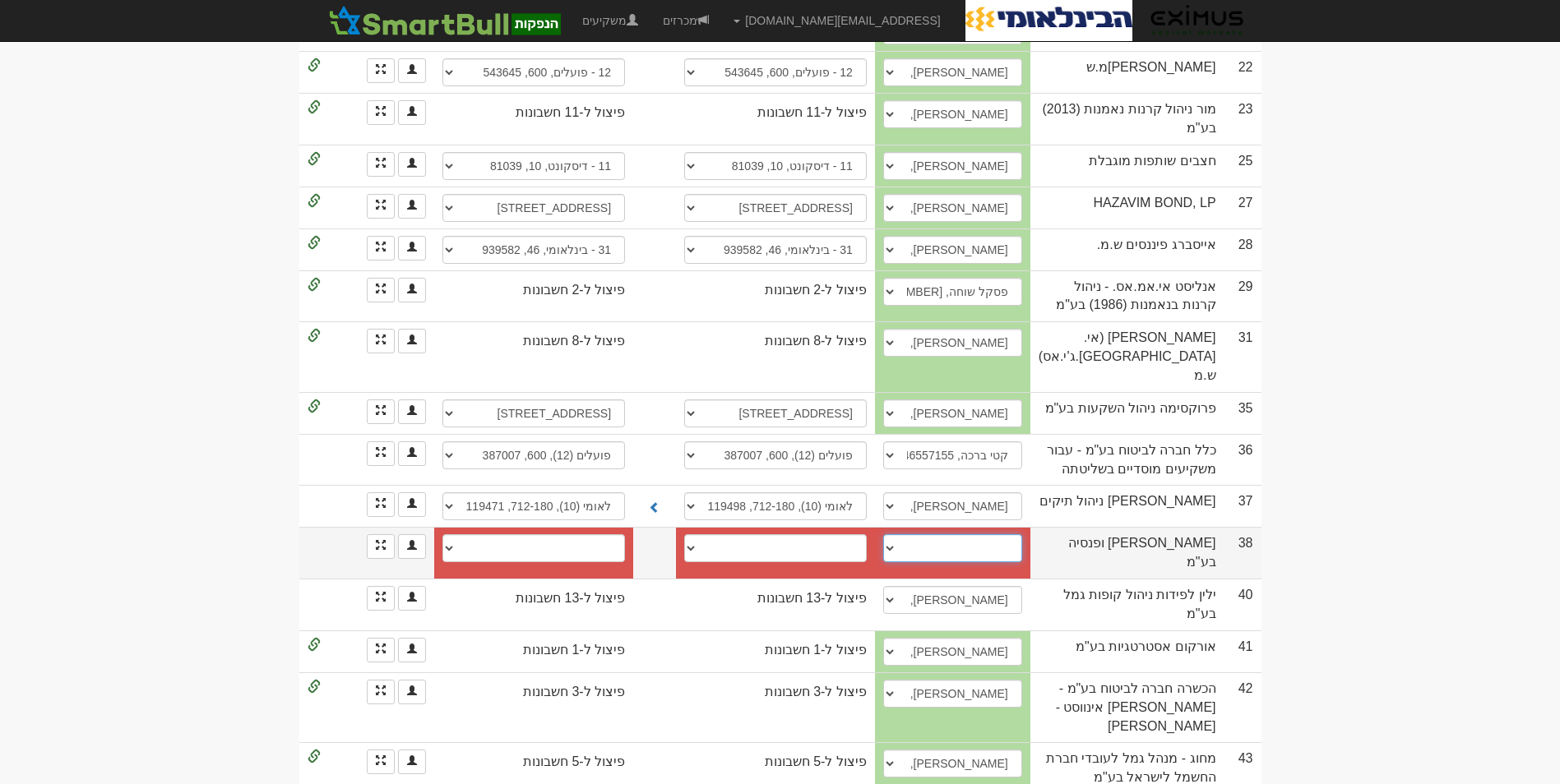
click at [924, 535] on select "אורי קרן, 0546800966, adi.cohen@more.co.il אפרת דלל, 052-3983360, efrat.dalaL@m…" at bounding box center [952, 549] width 139 height 28
click at [922, 535] on select "אורי קרן, 0546800966, adi.cohen@more.co.il אפרת דלל, 052-3983360, efrat.dalaL@m…" at bounding box center [952, 549] width 139 height 28
click at [924, 535] on select "אורי קרן, 0546800966, adi.cohen@more.co.il אפרת דלל, 052-3983360, efrat.dalaL@m…" at bounding box center [952, 549] width 139 height 28
select select "656edcf39d31ae0f3881c618"
click at [917, 535] on select "אורי קרן, 0546800966, adi.cohen@more.co.il אפרת דלל, 052-3983360, efrat.dalaL@m…" at bounding box center [952, 549] width 139 height 28
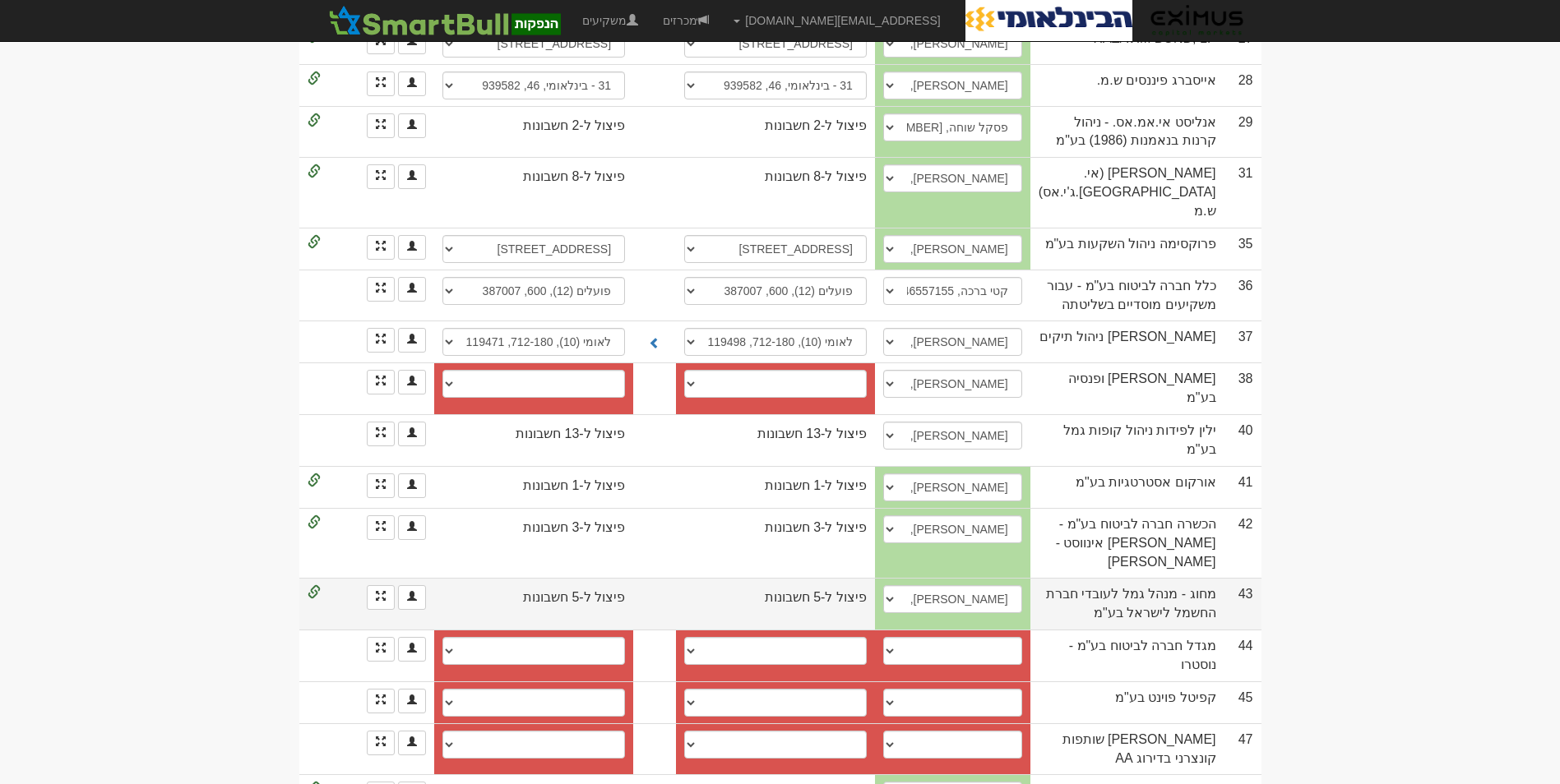
scroll to position [1536, 0]
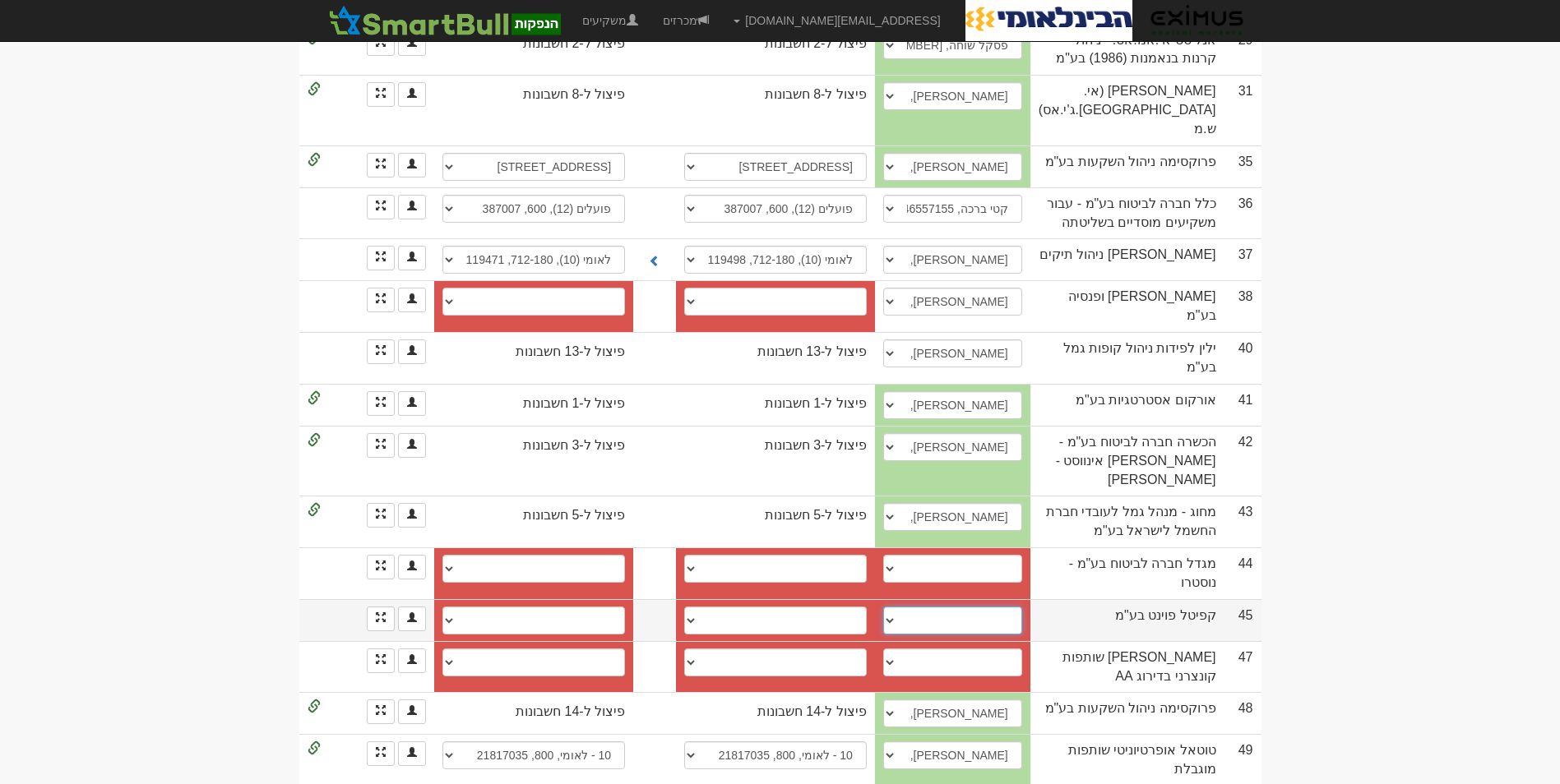
click at [921, 606] on select "יוסי תמר, 054-2489013, ytamar@gmail.com אבי קצב, 052-8646151, avik@capitalpoint…" at bounding box center [952, 620] width 139 height 28
select select "67eec58d466311d10b7616ba"
click at [917, 606] on select "יוסי תמר, 054-2489013, ytamar@gmail.com אבי קצב, 052-8646151, avik@capitalpoint…" at bounding box center [952, 620] width 139 height 28
click at [706, 606] on select "מזרחי (20), 667, 108508 חשבון חדש" at bounding box center [775, 620] width 182 height 28
select select "60bfa95a0959e00004803d82"
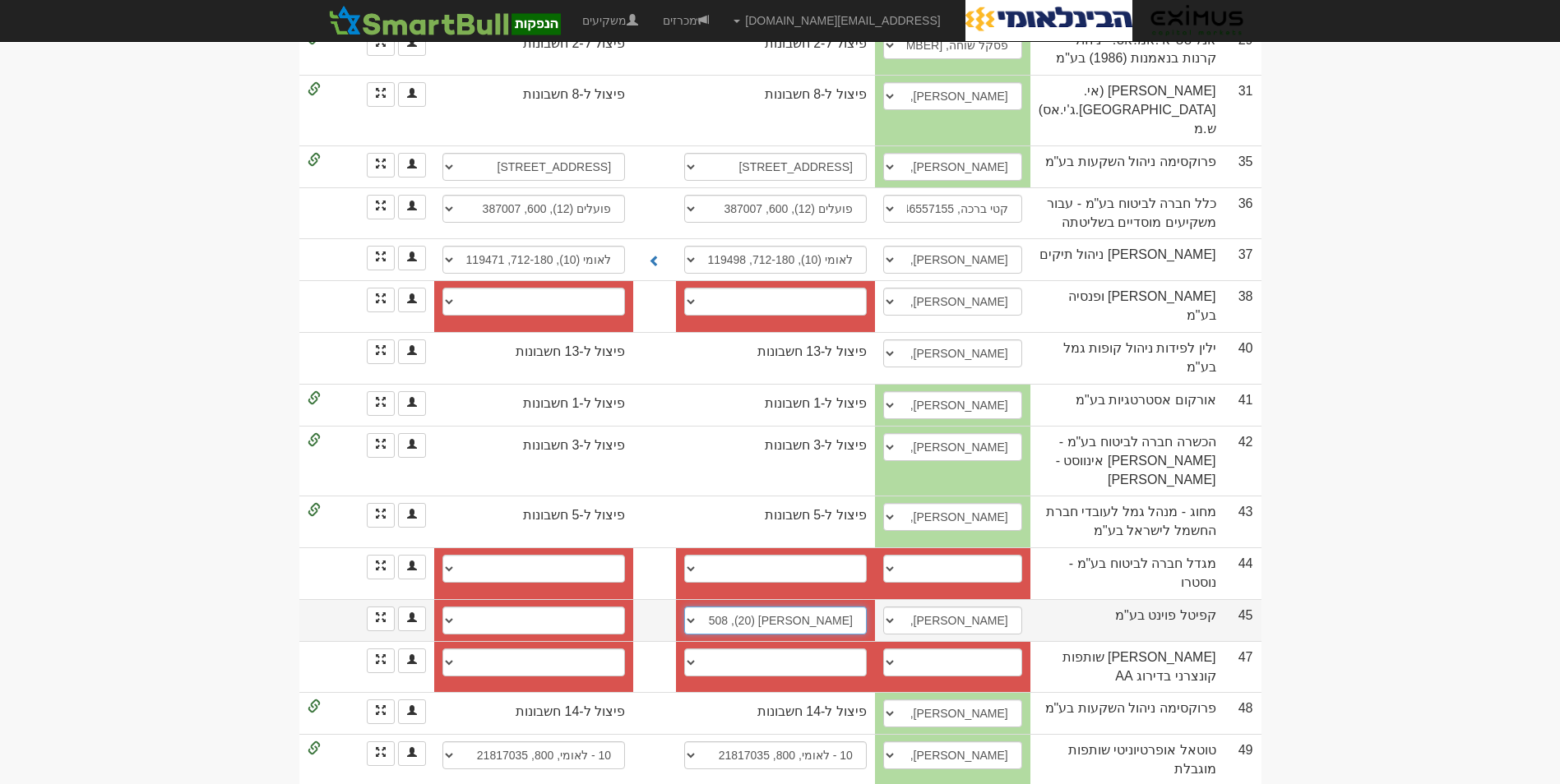
click at [701, 606] on select "מזרחי (20), 667, 108508 חשבון חדש" at bounding box center [775, 620] width 182 height 28
click at [541, 606] on select "מזרחי (20), 667, 108508 חשבון חדש" at bounding box center [533, 620] width 182 height 28
select select "60bfa95d0959e00004803d85"
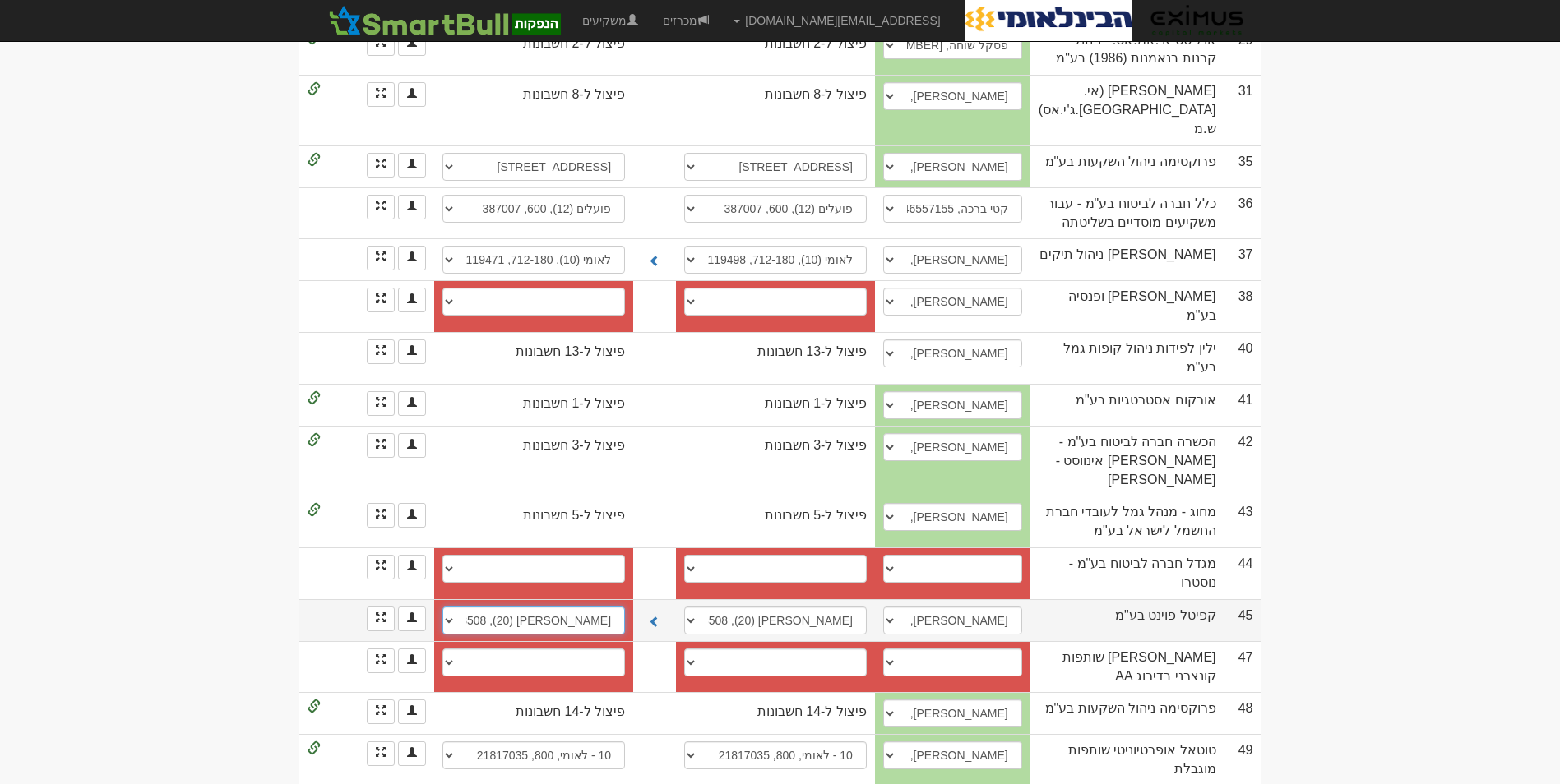
click at [442, 606] on select "מזרחי (20), 667, 108508 חשבון חדש" at bounding box center [533, 620] width 182 height 28
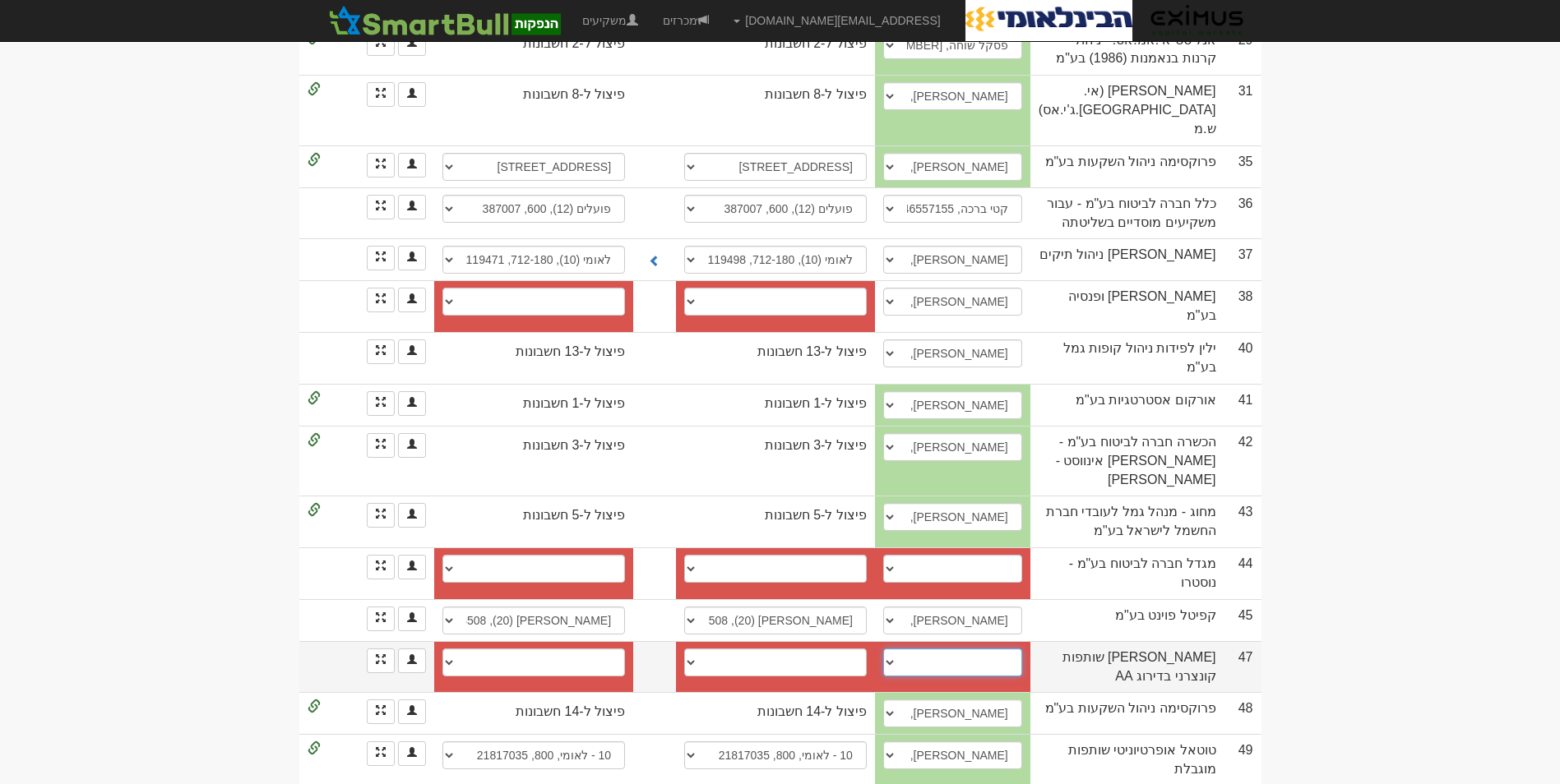
click at [994, 649] on select "עינת רגב, 0546870885, EinatR1@fnx.co.il עינת רגב, 054-6870885, einatr1@fnx.co.i…" at bounding box center [952, 663] width 139 height 28
select select "6580ae6e0f90daa3e0e0a4fc"
click at [917, 649] on select "עינת רגב, 0546870885, EinatR1@fnx.co.il עינת רגב, 054-6870885, einatr1@fnx.co.i…" at bounding box center [952, 663] width 139 height 28
click at [828, 649] on select "פועלים (12), 600, 495225 פועלים (12), 600, 495225 חשבון חדש" at bounding box center [775, 663] width 182 height 28
select select "6580aa670f90daa3e0e0953d"
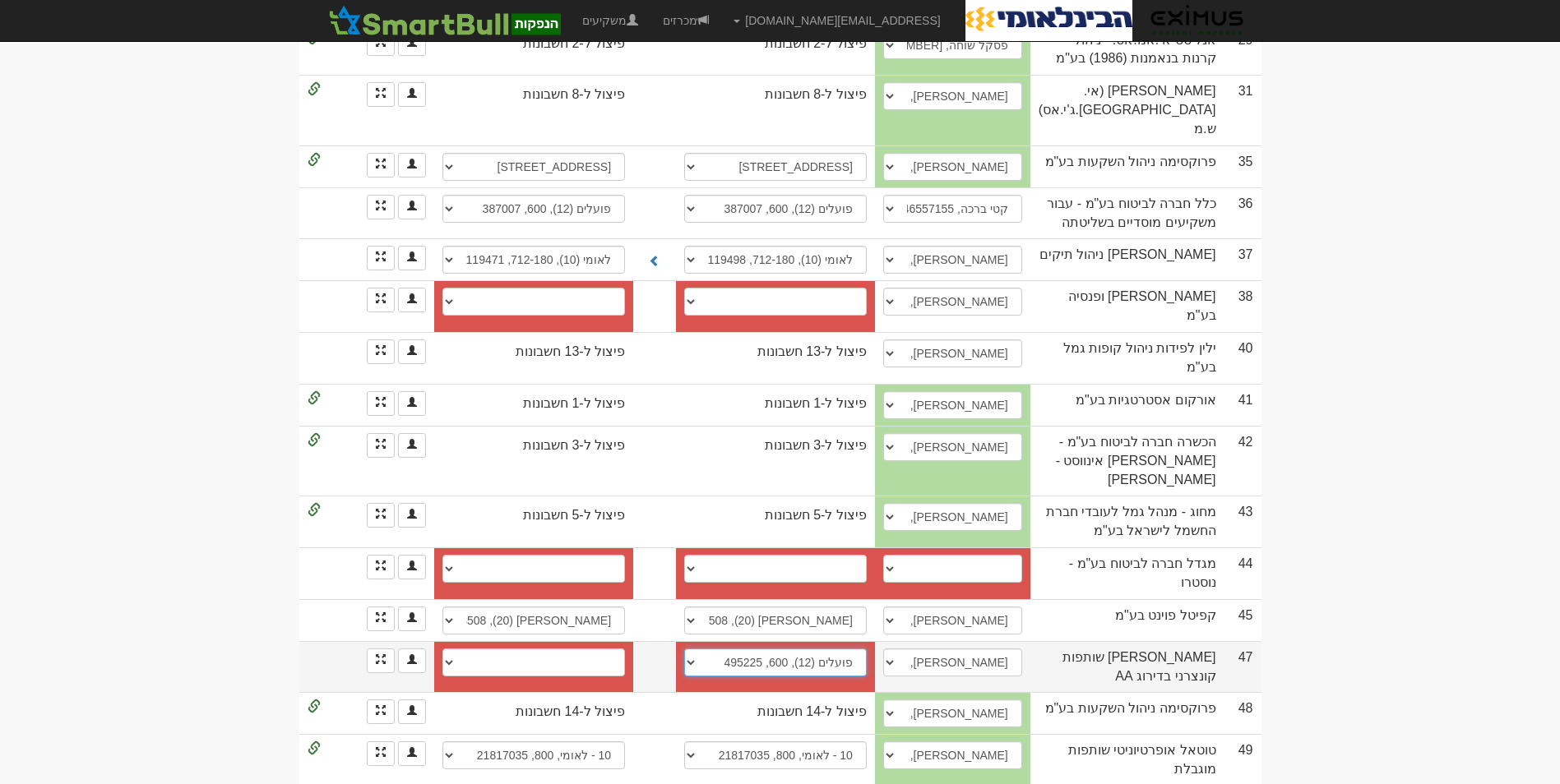
click at [701, 649] on select "פועלים (12), 600, 495225 פועלים (12), 600, 495225 חשבון חדש" at bounding box center [775, 663] width 182 height 28
click at [537, 649] on select "פועלים (12), 600, 495225 פועלים (12), 600, 495225 חשבון חדש" at bounding box center [533, 663] width 182 height 28
select select "6580aa6a0f90daa3e0e0954c"
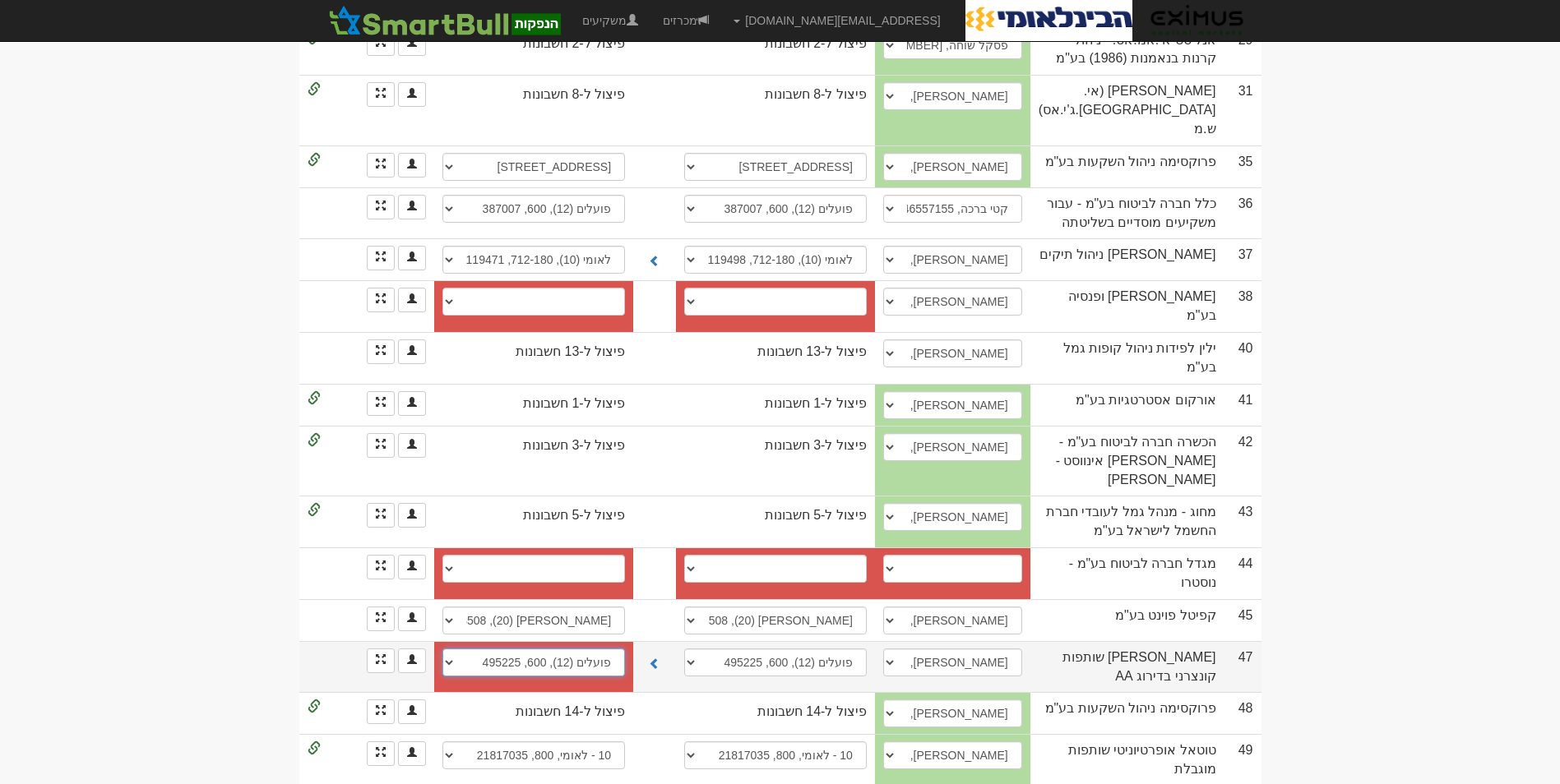
click at [442, 649] on select "פועלים (12), 600, 495225 פועלים (12), 600, 495225 חשבון חדש" at bounding box center [533, 663] width 182 height 28
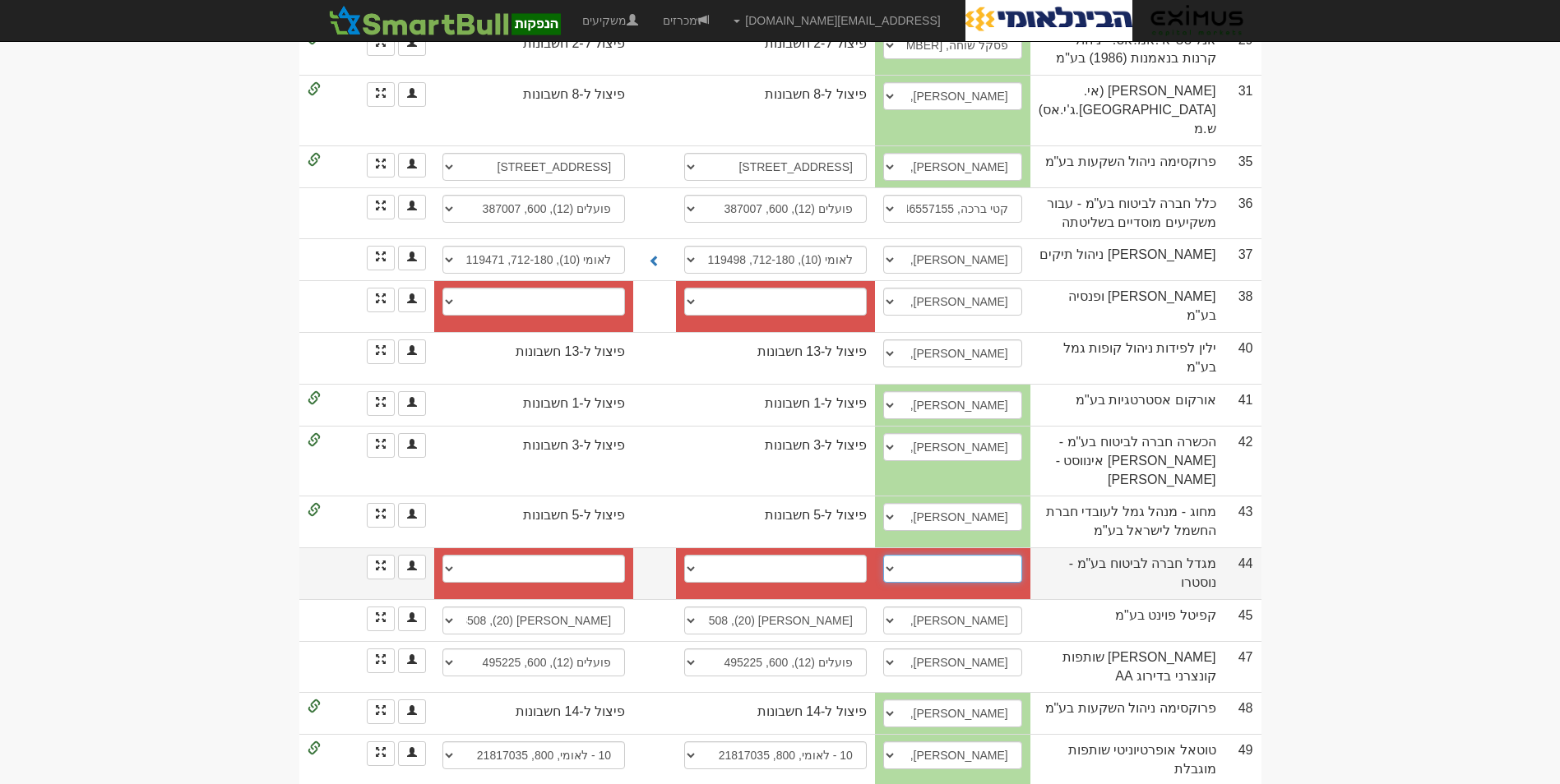
click at [926, 555] on select "מיכאל נבוט, 0547404349, shayben@migdal.co.il שי בנישו, 054-4297173, shayben@mig…" at bounding box center [952, 569] width 139 height 28
select select "62e018d92cd63cc0b19d6dfc"
click at [917, 555] on select "מיכאל נבוט, 0547404349, shayben@migdal.co.il שי בנישו, 054-4297173, shayben@mig…" at bounding box center [952, 569] width 139 height 28
click at [378, 561] on span at bounding box center [380, 565] width 10 height 10
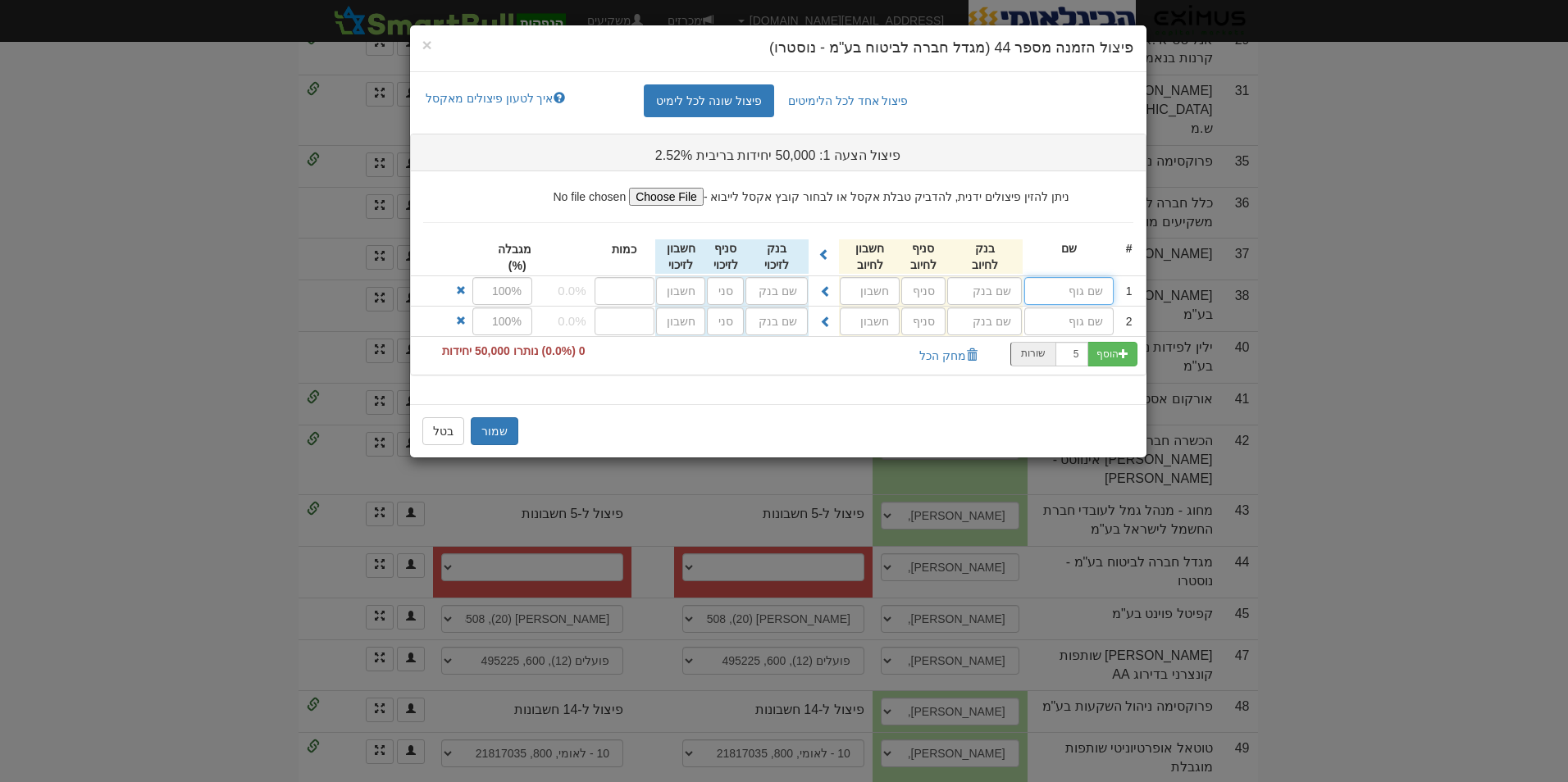
click at [1069, 288] on input "text" at bounding box center [1069, 291] width 89 height 28
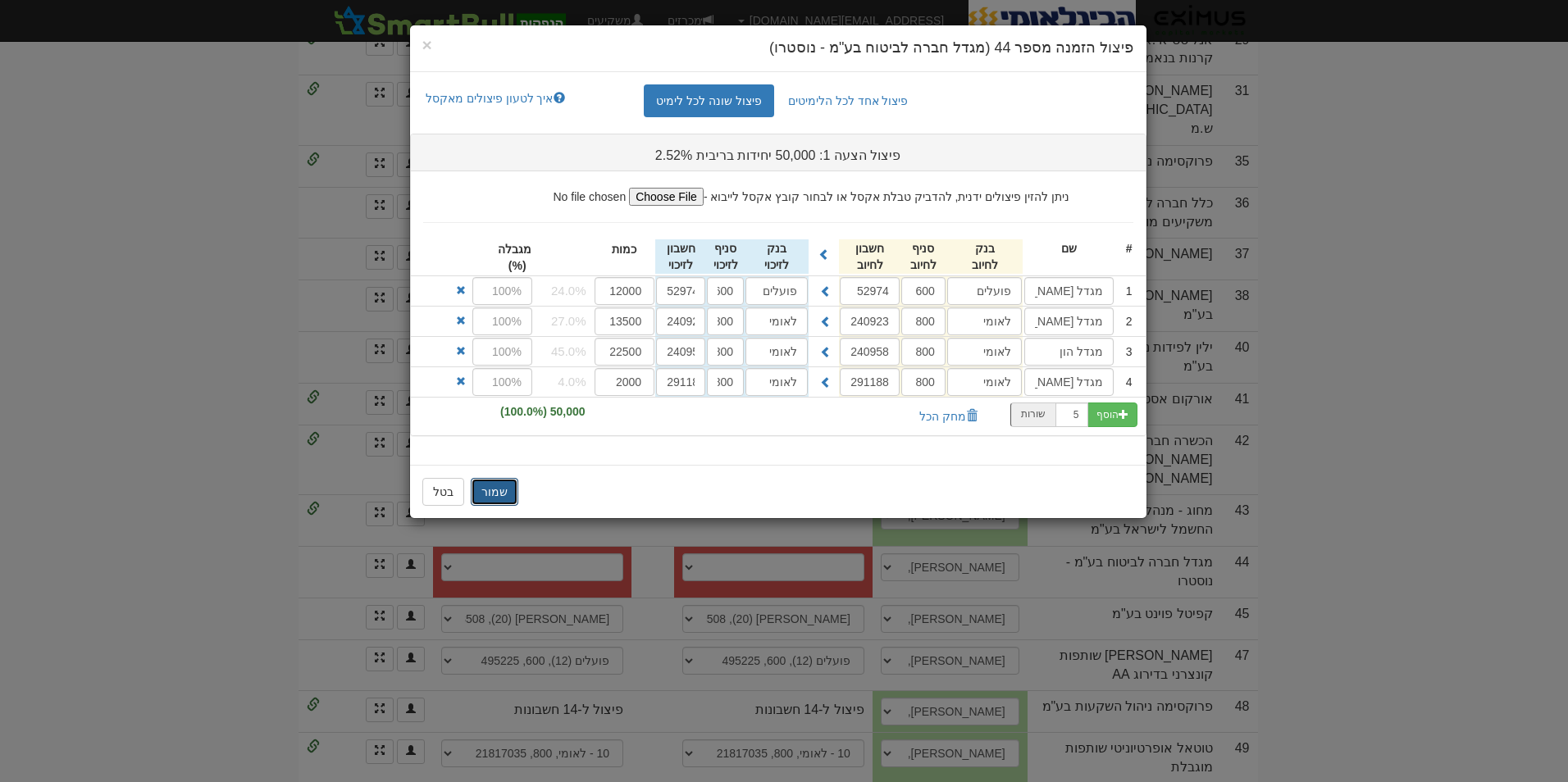
click at [498, 491] on button "שמור" at bounding box center [494, 492] width 48 height 28
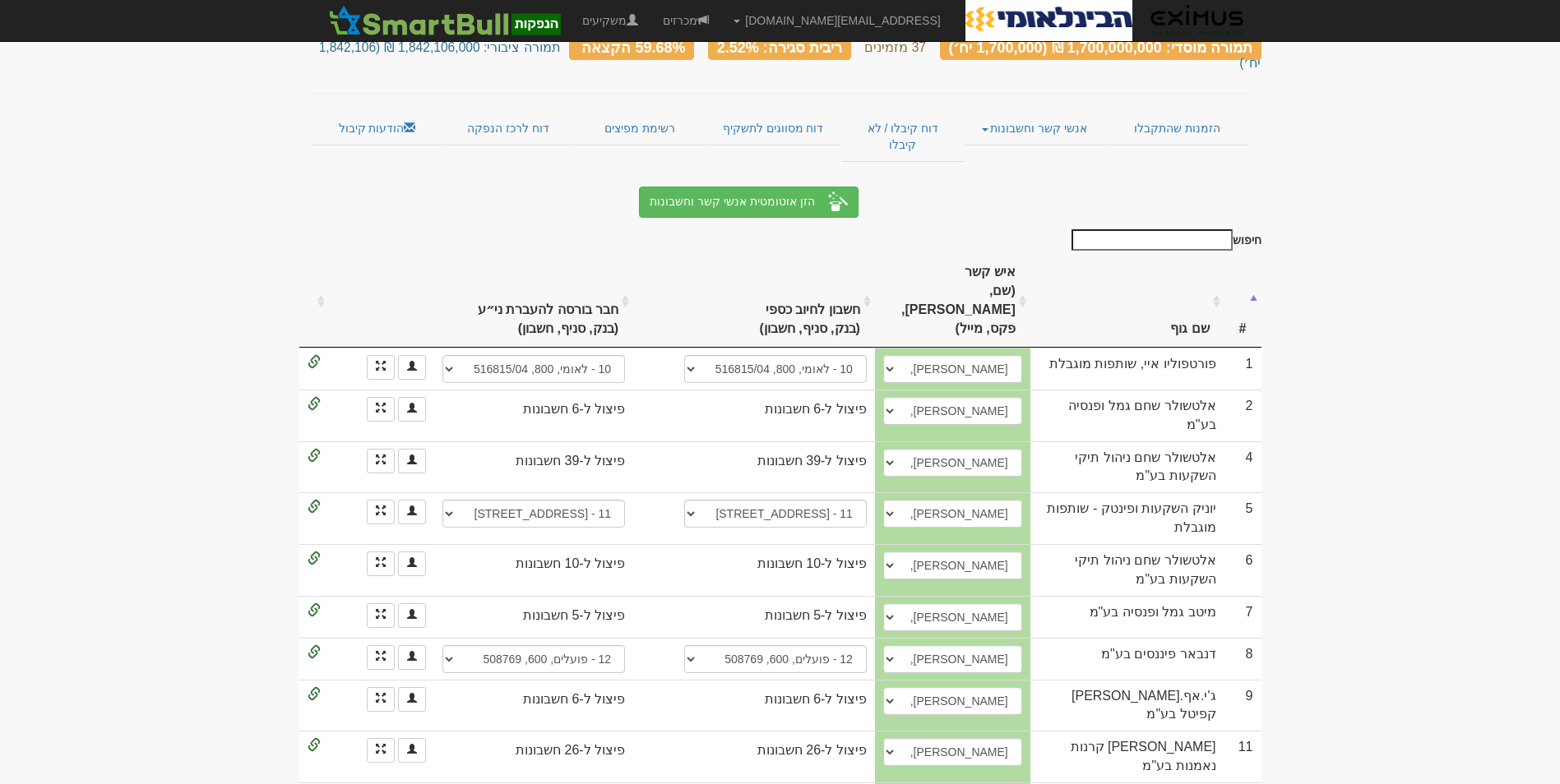
scroll to position [0, 0]
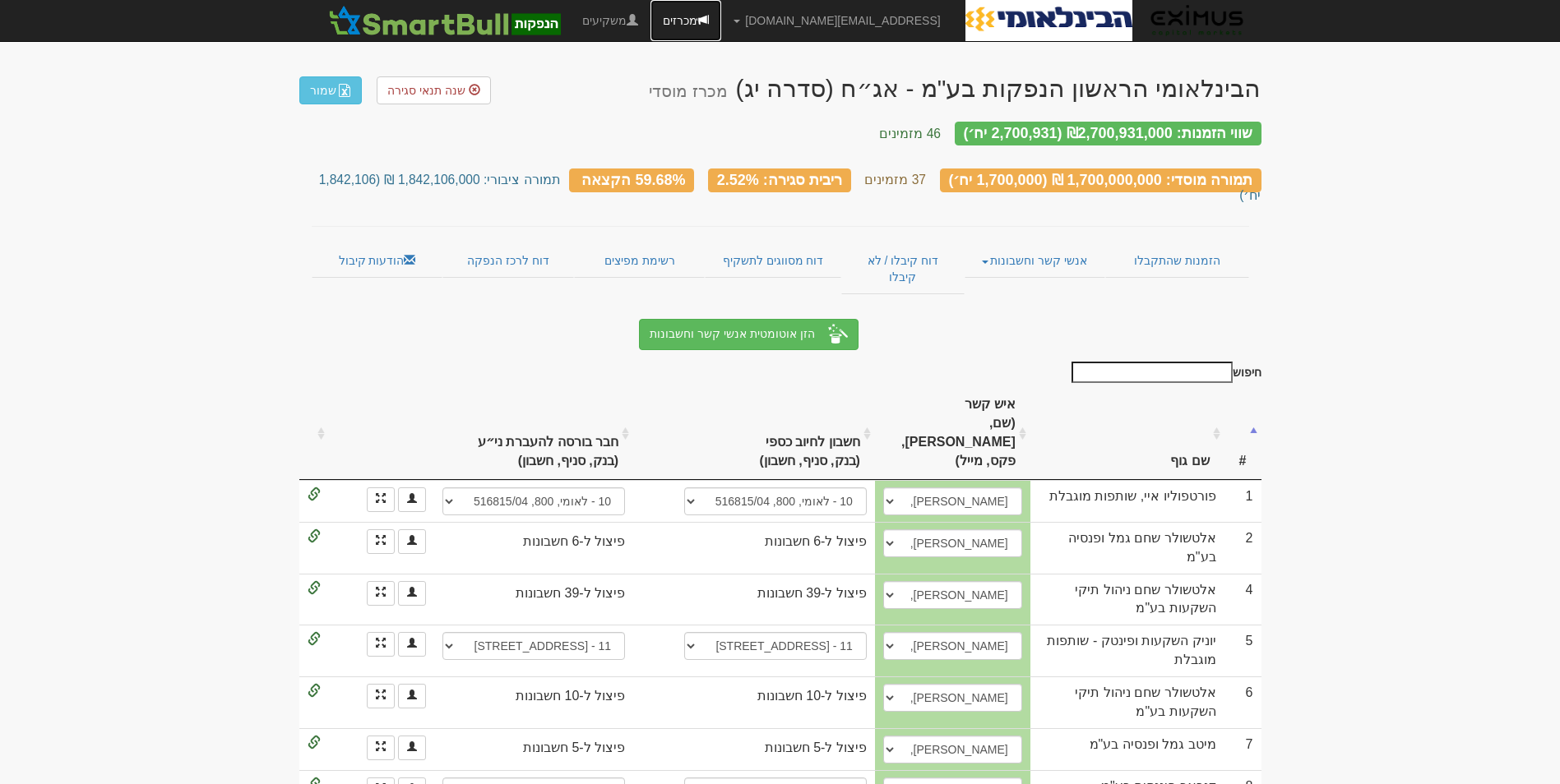
click at [722, 17] on link "מכרזים" at bounding box center [686, 21] width 71 height 41
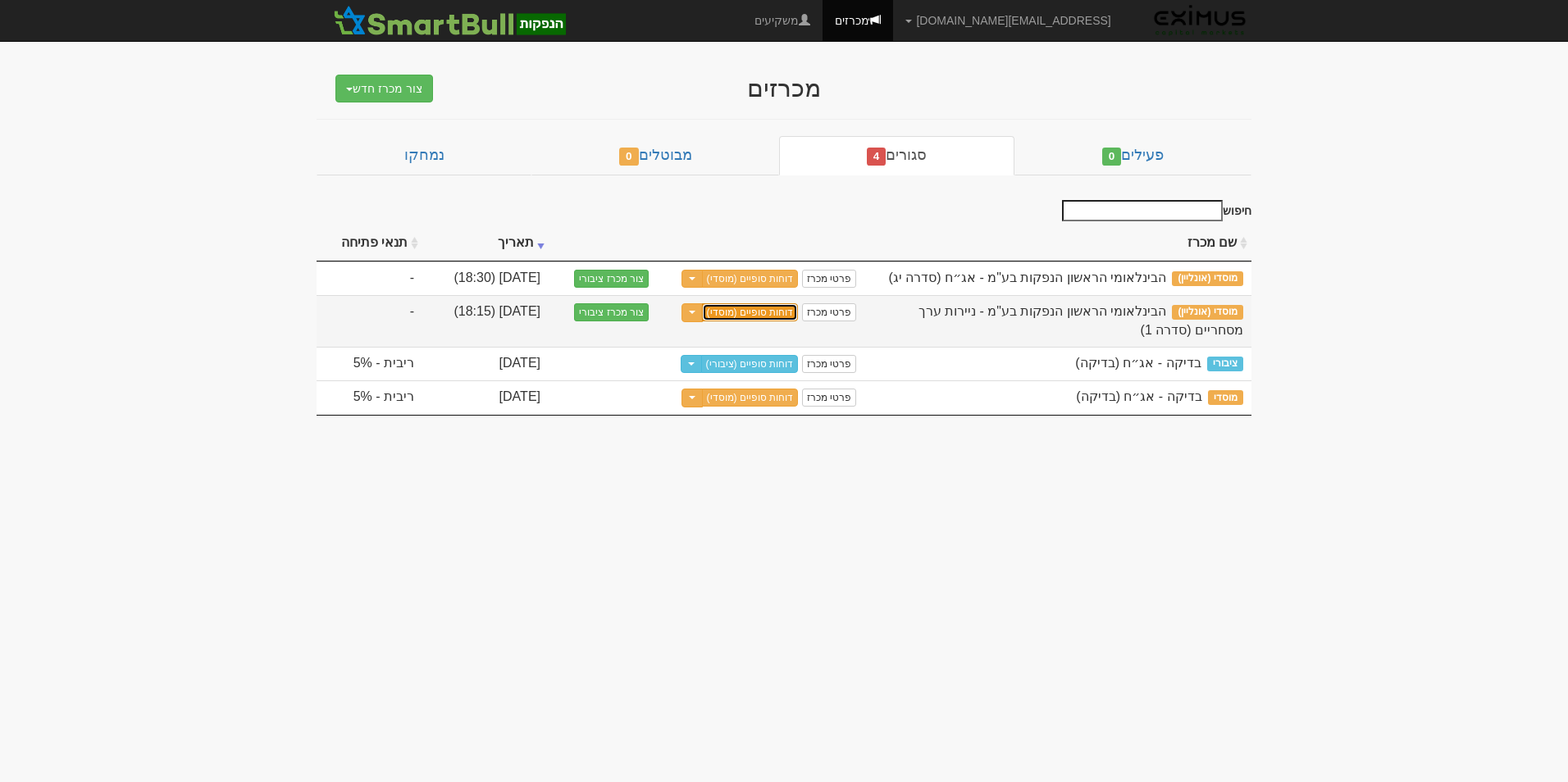
click at [768, 309] on link "דוחות סופיים (מוסדי)" at bounding box center [750, 312] width 97 height 18
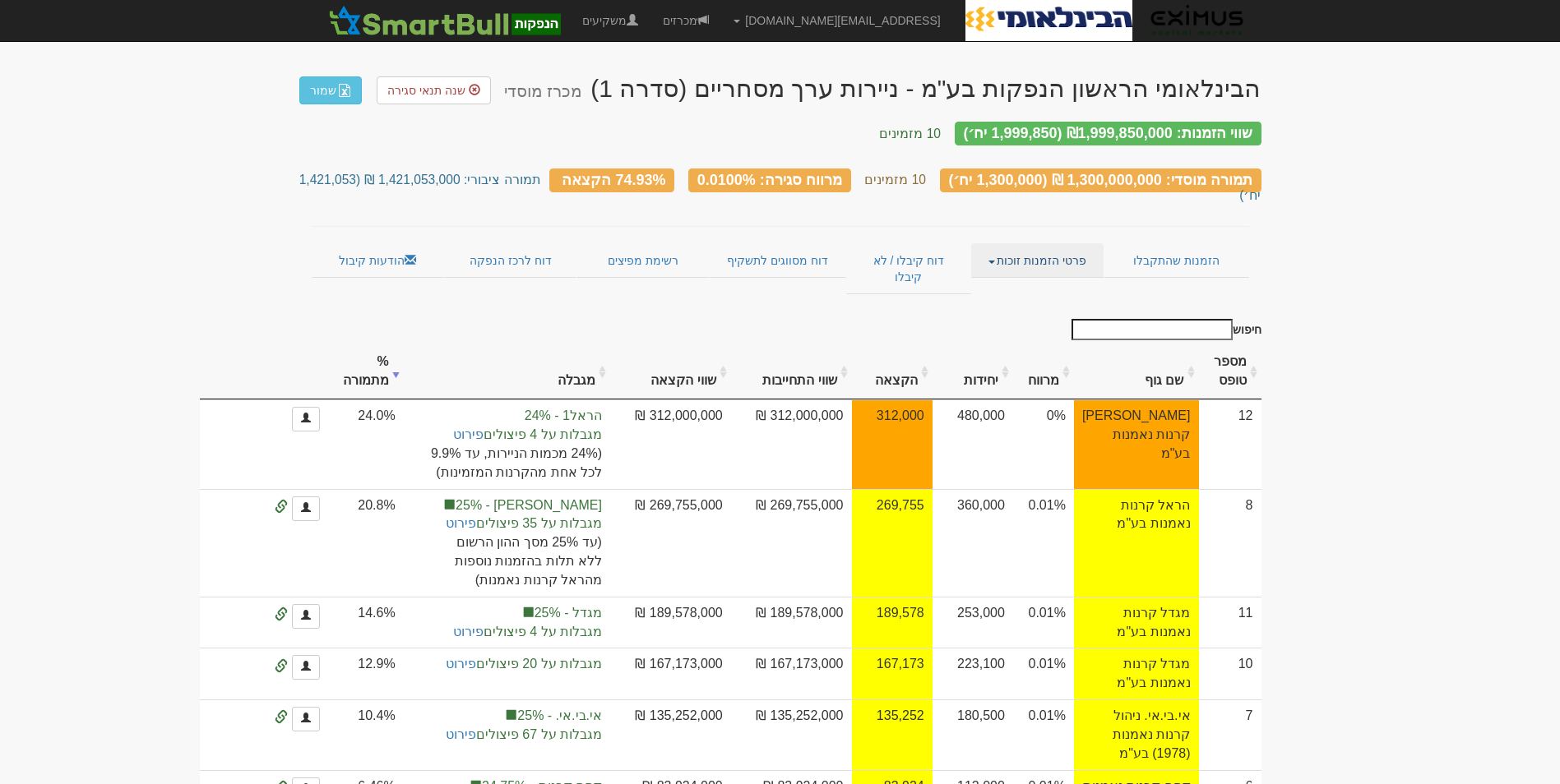
click at [1051, 243] on link "פרטי הזמנות זוכות" at bounding box center [1038, 260] width 133 height 35
click at [1046, 282] on link "אנשי קשר וחשבונות" at bounding box center [1038, 292] width 130 height 21
